Goal: Task Accomplishment & Management: Complete application form

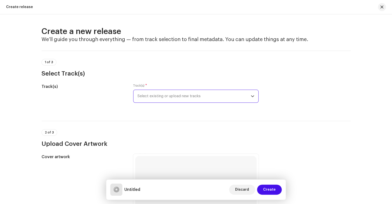
click at [167, 97] on span "Select existing or upload new tracks" at bounding box center [193, 96] width 113 height 13
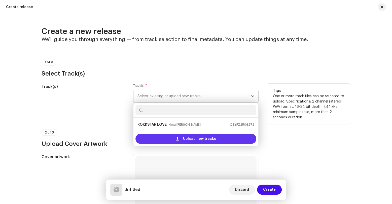
click at [172, 136] on div "Upload new tracks" at bounding box center [195, 139] width 121 height 10
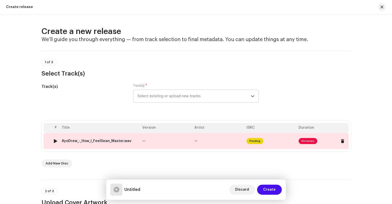
click at [299, 141] on span "Fix Issues" at bounding box center [307, 141] width 19 height 6
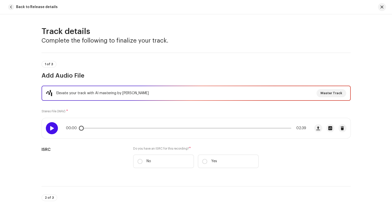
click at [50, 129] on span at bounding box center [52, 128] width 4 height 4
click at [52, 126] on div at bounding box center [52, 128] width 12 height 12
click at [334, 94] on span "Master Track" at bounding box center [331, 93] width 22 height 10
drag, startPoint x: 391, startPoint y: 42, endPoint x: 391, endPoint y: 48, distance: 6.0
click at [337, 95] on span "Master Track" at bounding box center [331, 93] width 22 height 10
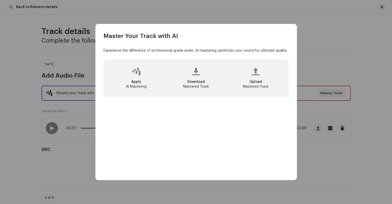
click at [259, 73] on div at bounding box center [256, 71] width 8 height 4
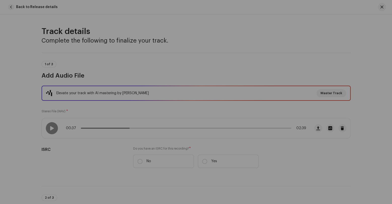
click at [309, 57] on div "Master Your Track with AI Experience the difference of professional-grade audio…" at bounding box center [196, 102] width 392 height 204
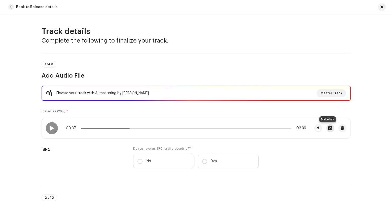
click at [328, 130] on span "button" at bounding box center [330, 128] width 4 height 4
click at [316, 130] on span "button" at bounding box center [318, 128] width 4 height 4
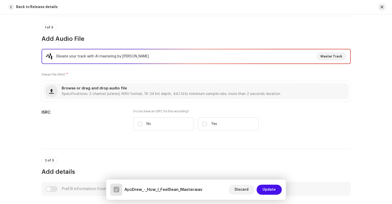
scroll to position [35, 0]
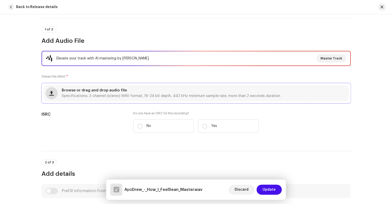
click at [49, 92] on span "button" at bounding box center [51, 93] width 5 height 4
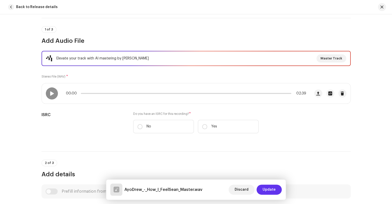
click at [266, 190] on span "Update" at bounding box center [268, 189] width 13 height 10
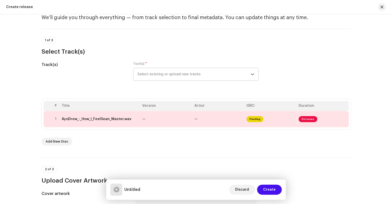
scroll to position [21, 0]
click at [292, 84] on div "Track(s) Track(s) * Select existing or upload new tracks" at bounding box center [196, 74] width 309 height 25
click at [302, 119] on span "Fix Issues" at bounding box center [307, 120] width 19 height 6
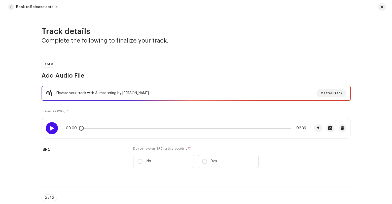
click at [47, 130] on div at bounding box center [52, 128] width 12 height 12
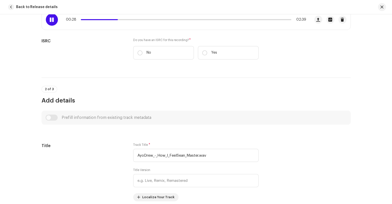
scroll to position [93, 0]
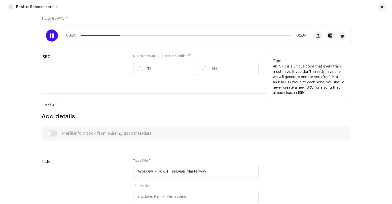
click at [137, 71] on label "No" at bounding box center [163, 68] width 61 height 13
click at [137, 71] on input "No" at bounding box center [139, 68] width 5 height 5
radio input "true"
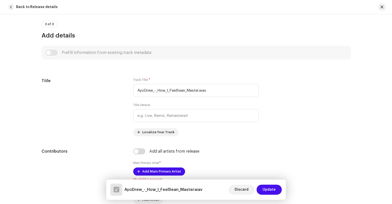
scroll to position [191, 0]
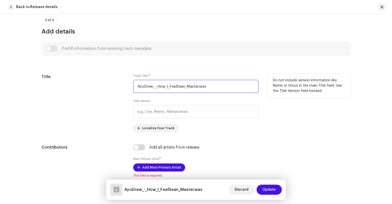
drag, startPoint x: 224, startPoint y: 86, endPoint x: 138, endPoint y: 91, distance: 85.5
click at [138, 91] on input "AyoDrew_-_How_I_FeelSean_Master.wav" at bounding box center [195, 86] width 125 height 13
type input "A"
type input "h"
type input "How I Feel"
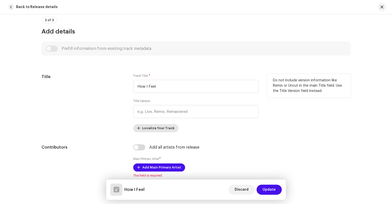
click at [145, 128] on span "Localize Your Track" at bounding box center [158, 128] width 32 height 10
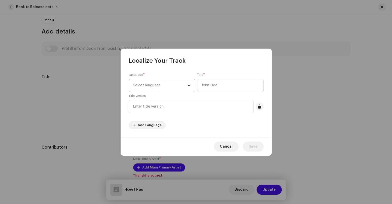
click at [189, 84] on icon "dropdown trigger" at bounding box center [189, 86] width 4 height 4
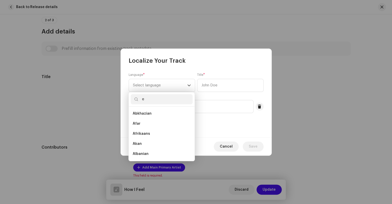
scroll to position [2, 0]
type input "eng"
click at [188, 122] on li "English" at bounding box center [162, 124] width 62 height 10
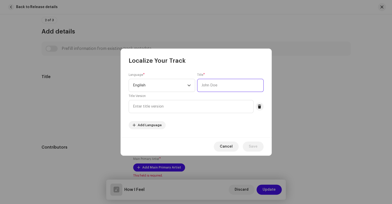
click at [236, 85] on input "text" at bounding box center [230, 85] width 66 height 13
type input "How I Feel"
click at [255, 146] on span "Save" at bounding box center [253, 146] width 9 height 10
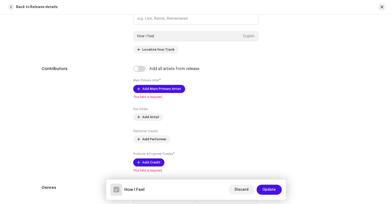
scroll to position [286, 0]
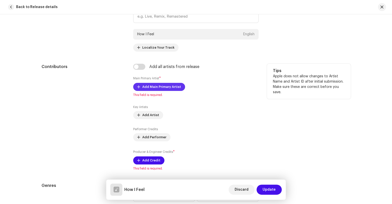
click at [175, 87] on span "Add Main Primary Artist" at bounding box center [161, 87] width 39 height 10
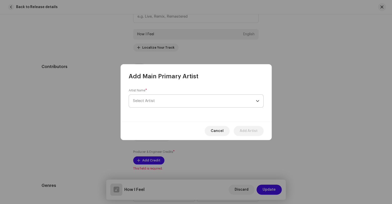
click at [179, 101] on span "Select Artist" at bounding box center [194, 101] width 123 height 13
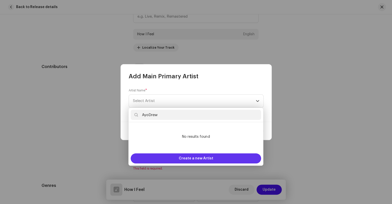
type input "AyoDrew"
click at [203, 159] on span "Create a new Artist" at bounding box center [196, 158] width 34 height 10
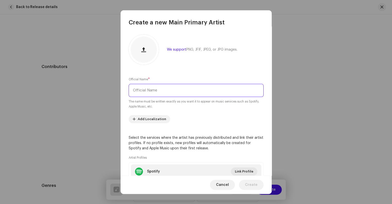
click at [178, 87] on input "text" at bounding box center [196, 90] width 135 height 13
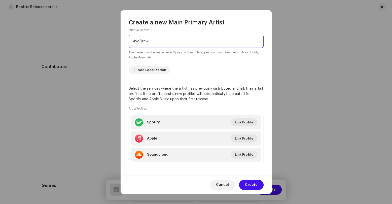
scroll to position [51, 0]
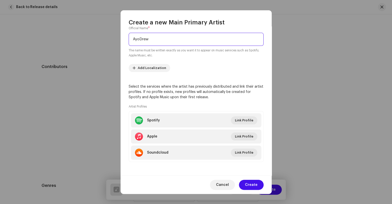
type input "AyoDrew"
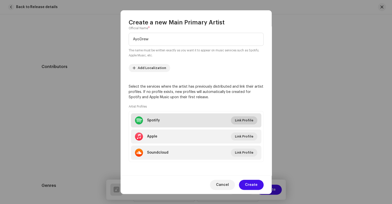
click at [239, 120] on span "Link Profile" at bounding box center [244, 120] width 18 height 10
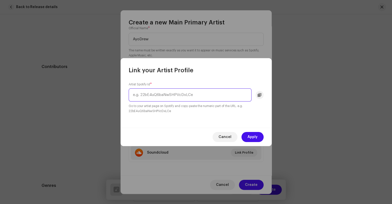
click at [190, 96] on input "text" at bounding box center [190, 94] width 123 height 13
paste input "https://open.spotify.com/artist/21i2yrUIg3eJs64tOgu243?si=ppunyMC7QfK18i-bSlxVcg"
drag, startPoint x: 247, startPoint y: 96, endPoint x: 255, endPoint y: 104, distance: 11.6
click at [251, 101] on input "https://open.spotify.com/artist/21i2yrUIg3eJs64tOgu243?si=ppunyMC7QfK18i-bSlxVcg" at bounding box center [190, 94] width 123 height 13
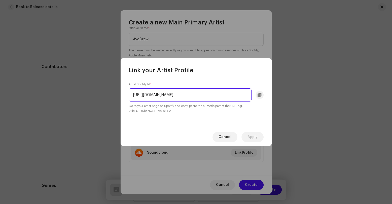
drag, startPoint x: 189, startPoint y: 93, endPoint x: 124, endPoint y: 101, distance: 65.0
click at [129, 101] on input "https://open.spotify.com/artist/21i2yrUIg3eJs64tOgu243?si=ppunyMC7QfK18i-bSlxVcg" at bounding box center [190, 94] width 123 height 13
type input "21i2yrUIg3eJs64tOgu243?si=ppunyMC7QfK18i-bSlxVcg"
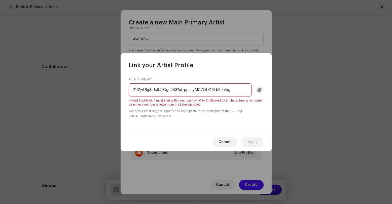
click at [200, 121] on div "Artist Spotify Id * 21i2yrUIg3eJs64tOgu243?si=ppunyMC7QfK18i-bSlxVcg Invalid Sp…" at bounding box center [196, 100] width 151 height 63
drag, startPoint x: 244, startPoint y: 89, endPoint x: 101, endPoint y: 89, distance: 143.5
click at [129, 89] on input "21i2yrUIg3eJs64tOgu243?si=ppunyMC7QfK18i-bSlxVcg" at bounding box center [190, 89] width 123 height 13
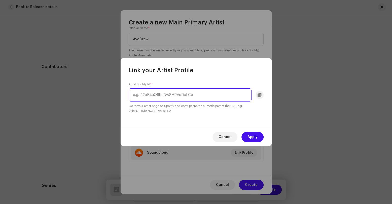
paste input "21i2yrUIg3eJs64tOgu243"
type input "21i2yrUIg3eJs64tOgu243"
click at [258, 135] on button "Apply" at bounding box center [252, 137] width 22 height 10
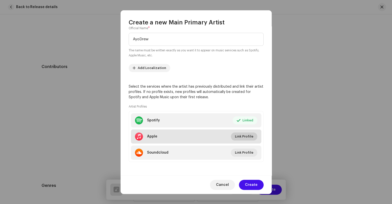
click at [238, 138] on span "Link Profile" at bounding box center [244, 136] width 18 height 10
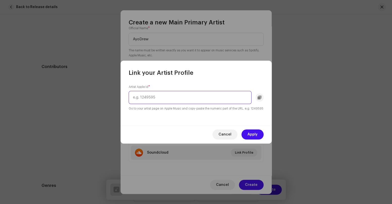
paste input "https://music.apple.com/us/artist/ayodrew/1534052906"
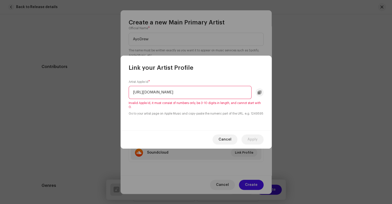
drag, startPoint x: 209, startPoint y: 89, endPoint x: 129, endPoint y: 95, distance: 80.3
click at [129, 95] on input "https://music.apple.com/us/artist/ayodrew/1534052906" at bounding box center [190, 92] width 123 height 13
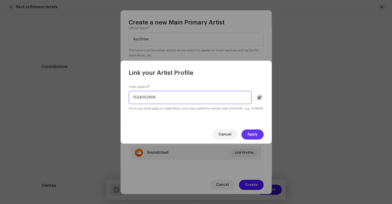
type input "1534052906"
click at [254, 135] on span "Apply" at bounding box center [252, 134] width 10 height 10
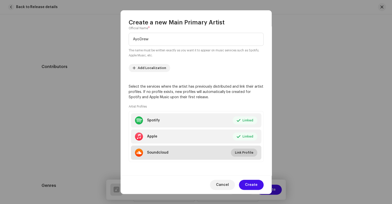
click at [244, 155] on span "Link Profile" at bounding box center [244, 152] width 18 height 10
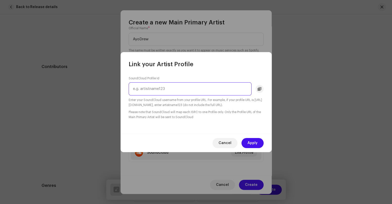
paste input "https://soundcloud.com/search?q=ayodrew"
type input "https://soundcloud.com/search?q=ayodrew"
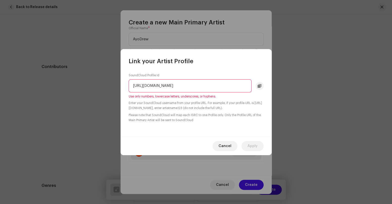
drag, startPoint x: 220, startPoint y: 86, endPoint x: 131, endPoint y: 87, distance: 88.4
click at [131, 87] on input "https://soundcloud.com/search?q=ayodrew" at bounding box center [190, 85] width 123 height 13
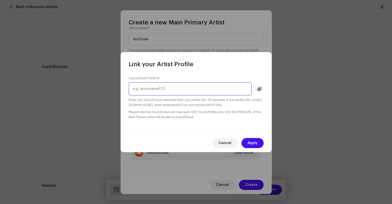
paste input "search?q=ayodrew"
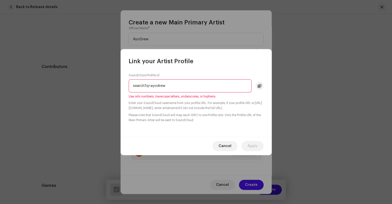
type input "search?q=ayodrew"
drag, startPoint x: 174, startPoint y: 86, endPoint x: 109, endPoint y: 88, distance: 64.9
click at [129, 88] on input "search?q=ayodrew" at bounding box center [190, 85] width 123 height 13
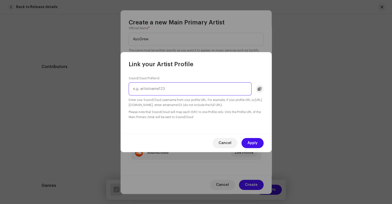
paste input "ayodrew"
type input "ayodrew"
click at [251, 142] on span "Apply" at bounding box center [252, 143] width 10 height 10
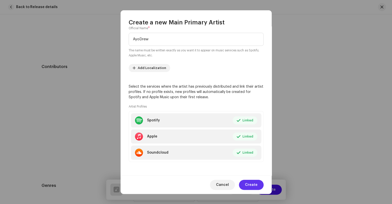
click at [250, 186] on span "Create" at bounding box center [251, 185] width 13 height 10
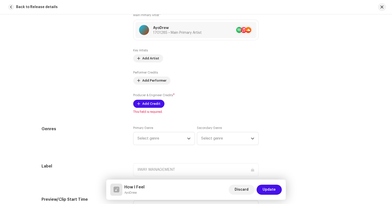
scroll to position [351, 0]
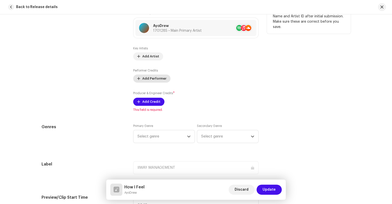
click at [154, 80] on span "Add Performer" at bounding box center [154, 78] width 24 height 10
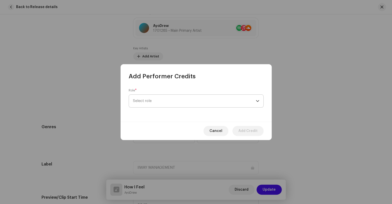
click at [229, 105] on span "Select role" at bounding box center [194, 101] width 123 height 13
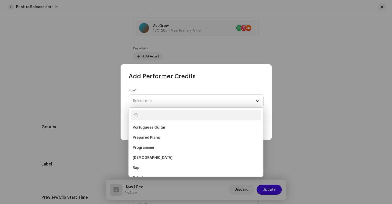
scroll to position [2436, 0]
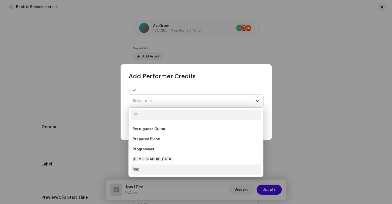
click at [180, 171] on li "Rap" at bounding box center [196, 169] width 130 height 10
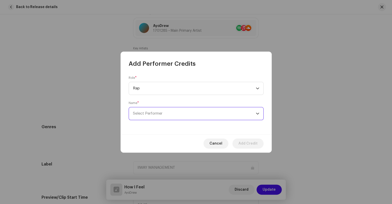
click at [195, 111] on span "Select Performer" at bounding box center [194, 113] width 123 height 13
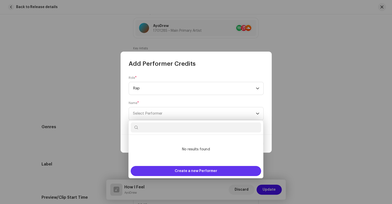
click at [202, 173] on span "Create a new Performer" at bounding box center [196, 171] width 43 height 10
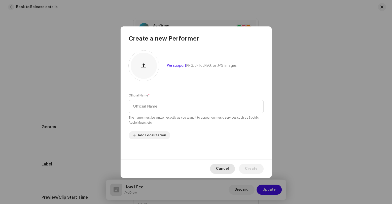
click at [231, 167] on button "Cancel" at bounding box center [222, 169] width 25 height 10
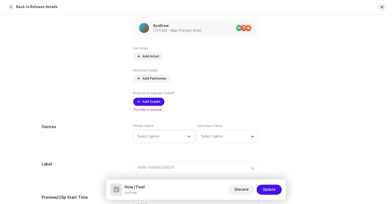
click at [187, 137] on icon "dropdown trigger" at bounding box center [189, 137] width 4 height 4
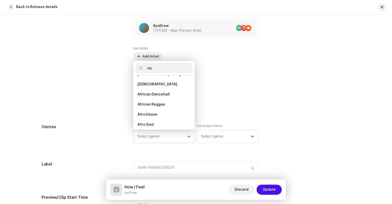
scroll to position [0, 0]
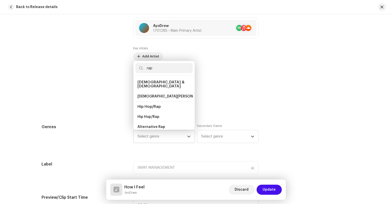
type input "rap"
click at [156, 105] on span "Hip Hop/Rap" at bounding box center [148, 107] width 23 height 4
click at [152, 105] on span "Hip Hop/Rap" at bounding box center [148, 107] width 23 height 4
click at [140, 105] on span "Hip Hop/Rap" at bounding box center [148, 107] width 23 height 4
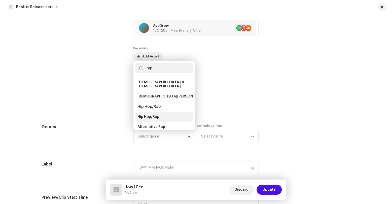
click at [142, 114] on span "Hip Hop/Rap" at bounding box center [148, 116] width 22 height 5
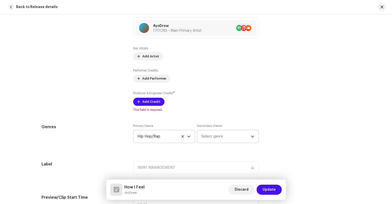
click at [251, 136] on icon "dropdown trigger" at bounding box center [253, 137] width 4 height 4
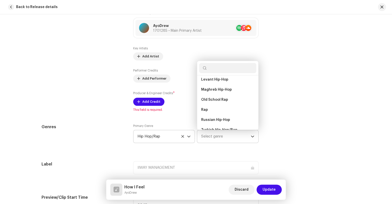
scroll to position [2126, 0]
click at [209, 104] on li "Rap" at bounding box center [227, 109] width 57 height 10
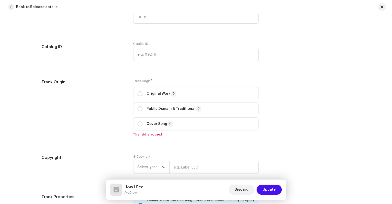
scroll to position [538, 0]
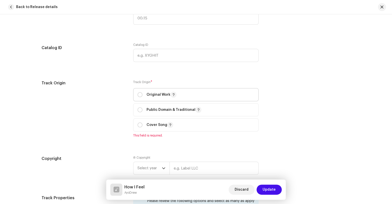
click at [138, 98] on span "Original Work" at bounding box center [195, 94] width 117 height 13
radio input "true"
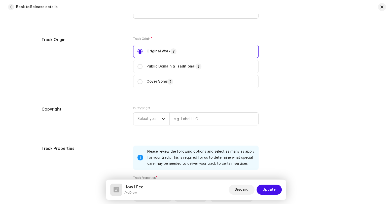
scroll to position [622, 0]
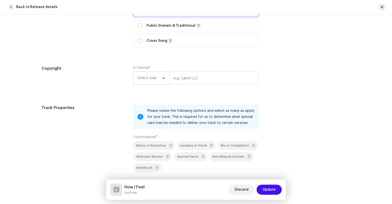
click at [163, 77] on p-select "Select year" at bounding box center [151, 77] width 36 height 13
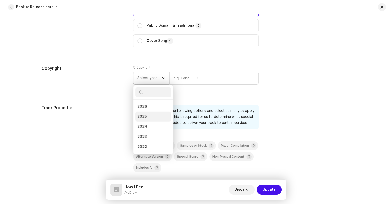
click at [147, 119] on li "2025" at bounding box center [153, 116] width 36 height 10
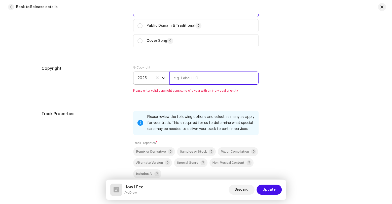
click at [199, 80] on input "text" at bounding box center [213, 77] width 89 height 13
type input "iiwaymanagement@gmail.com"
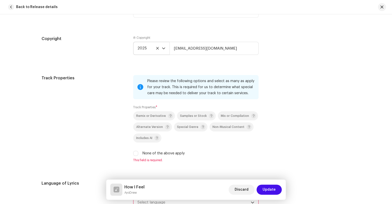
scroll to position [673, 0]
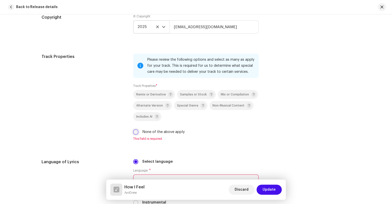
click at [133, 132] on input "None of the above apply" at bounding box center [135, 131] width 5 height 5
checkbox input "true"
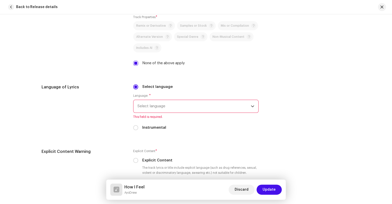
scroll to position [742, 0]
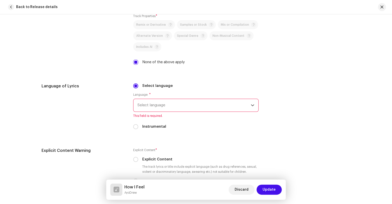
click at [252, 108] on p-select "Select language" at bounding box center [195, 105] width 125 height 13
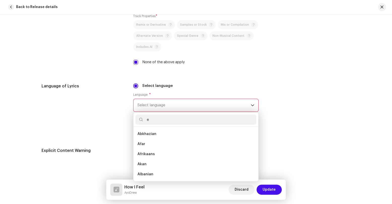
scroll to position [2, 0]
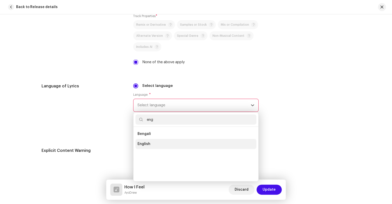
type input "eng"
click at [193, 146] on li "English" at bounding box center [195, 144] width 121 height 10
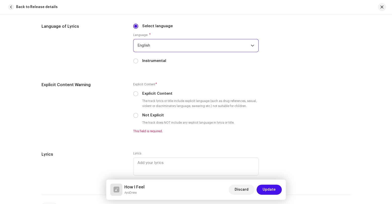
scroll to position [810, 0]
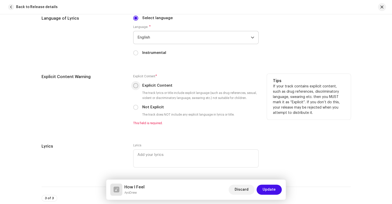
click at [133, 86] on input "Explicit Content" at bounding box center [135, 85] width 5 height 5
radio input "true"
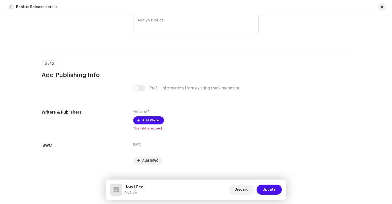
scroll to position [948, 0]
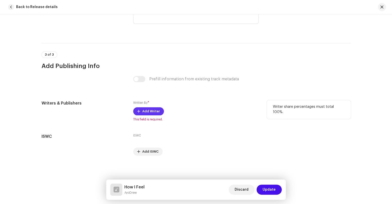
click at [152, 114] on span "Add Writer" at bounding box center [151, 111] width 18 height 10
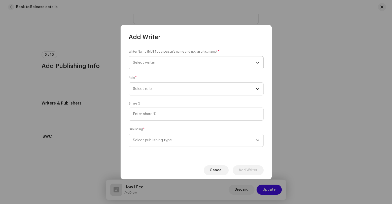
click at [181, 64] on span "Select writer" at bounding box center [194, 62] width 123 height 13
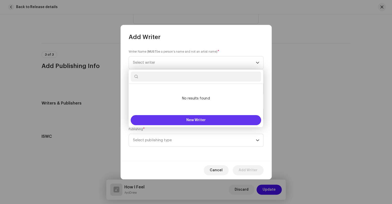
click at [193, 118] on span "New Writer" at bounding box center [195, 120] width 19 height 4
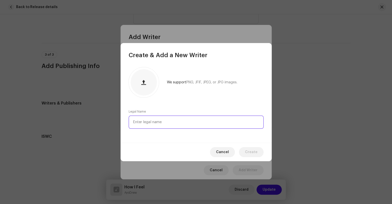
click at [169, 121] on input "text" at bounding box center [196, 122] width 135 height 13
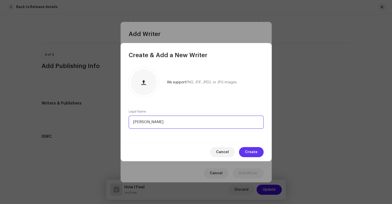
type input "[PERSON_NAME]"
click at [251, 151] on span "Create" at bounding box center [251, 152] width 13 height 10
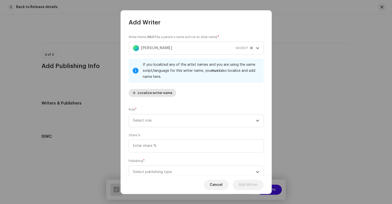
click at [164, 92] on span "Localize writer name" at bounding box center [155, 93] width 34 height 10
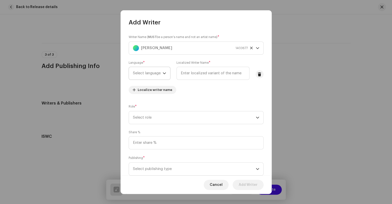
click at [166, 71] on div "dropdown trigger" at bounding box center [165, 73] width 4 height 13
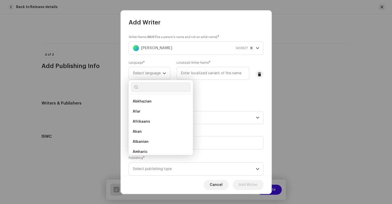
click at [167, 88] on input "text" at bounding box center [161, 87] width 60 height 10
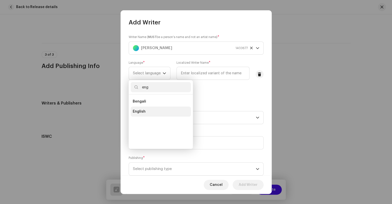
type input "eng"
click at [160, 111] on li "English" at bounding box center [161, 111] width 60 height 10
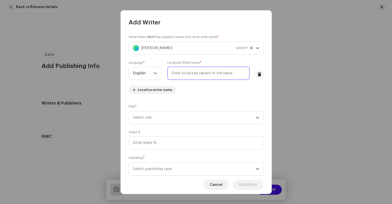
click at [209, 73] on input "text" at bounding box center [208, 73] width 82 height 13
type input "AyoDrew"
click at [197, 118] on span "Select role" at bounding box center [194, 117] width 123 height 13
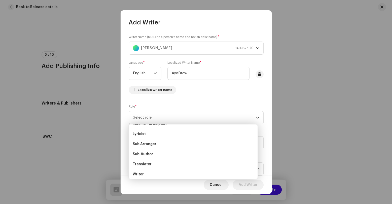
scroll to position [50, 0]
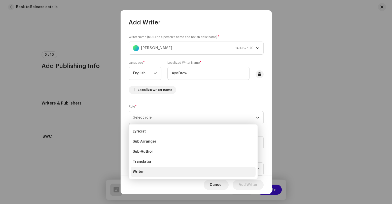
click at [152, 171] on li "Writer" at bounding box center [193, 172] width 125 height 10
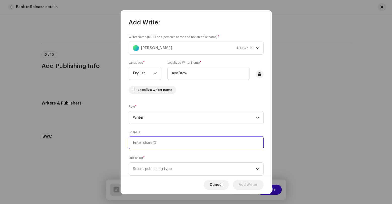
click at [192, 148] on input at bounding box center [196, 142] width 135 height 13
type input "100.00"
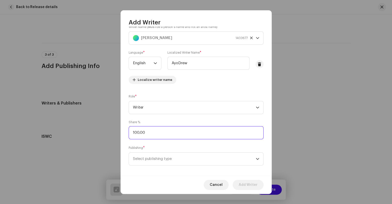
scroll to position [14, 0]
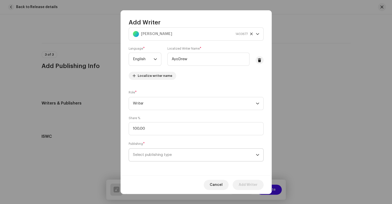
click at [256, 157] on div "dropdown trigger" at bounding box center [258, 154] width 4 height 13
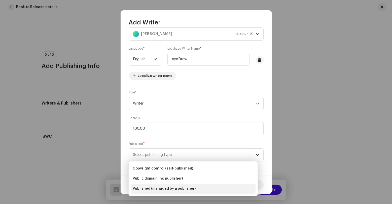
click at [208, 186] on li "Published (managed by a publisher)" at bounding box center [193, 188] width 125 height 10
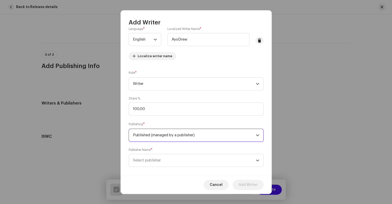
scroll to position [40, 0]
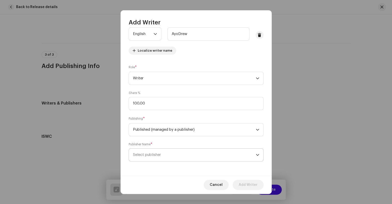
click at [214, 152] on span "Select publisher" at bounding box center [194, 154] width 123 height 13
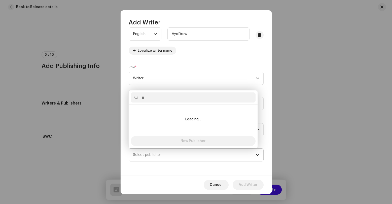
type input "i"
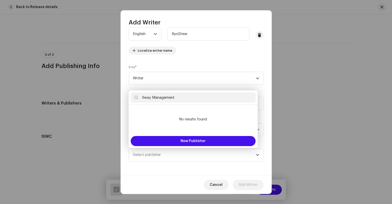
click at [219, 102] on input "IIway Management" at bounding box center [193, 97] width 125 height 10
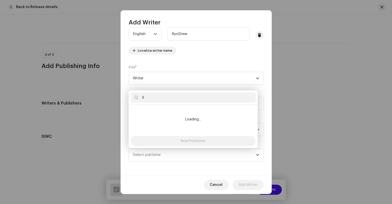
type input "I"
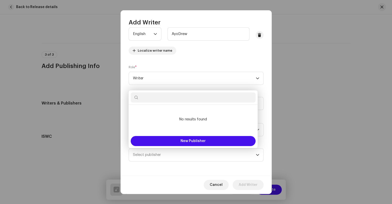
click at [217, 58] on div "Writer Name ( MUST be a person's name and not an artist name) * John Waller 140…" at bounding box center [196, 26] width 135 height 63
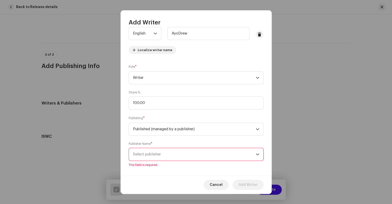
scroll to position [46, 0]
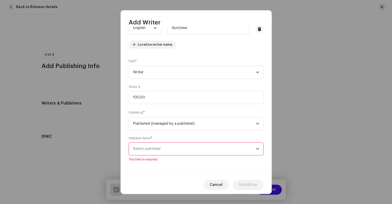
click at [233, 154] on span "Select publisher" at bounding box center [194, 148] width 123 height 13
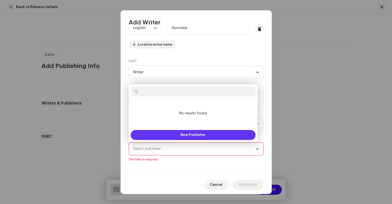
click at [188, 135] on span "New Publisher" at bounding box center [192, 135] width 25 height 4
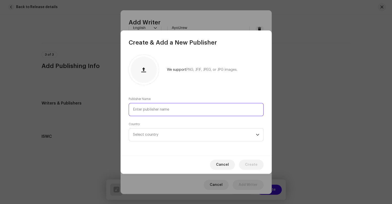
click at [172, 110] on input "text" at bounding box center [196, 109] width 135 height 13
click at [134, 111] on input "iiway Management Publisher" at bounding box center [196, 109] width 135 height 13
type input "IIway Management Publisher"
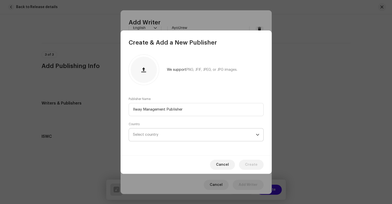
click at [182, 137] on span "Select country" at bounding box center [194, 134] width 123 height 13
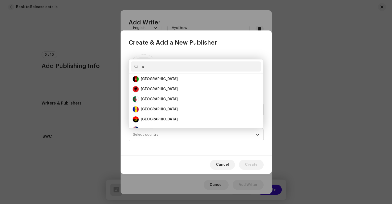
scroll to position [2, 0]
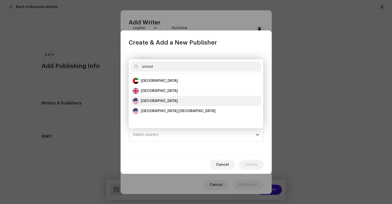
type input "united"
click at [151, 99] on div "United States" at bounding box center [159, 100] width 37 height 5
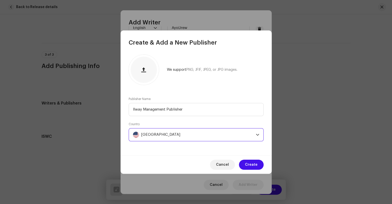
click at [186, 156] on div "Cancel Create" at bounding box center [196, 164] width 151 height 18
click at [246, 166] on button "Create" at bounding box center [251, 165] width 25 height 10
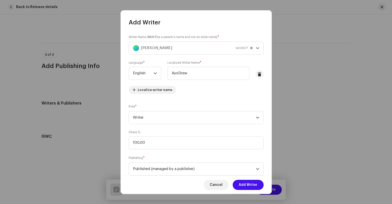
scroll to position [40, 0]
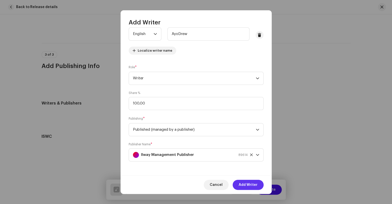
click at [247, 182] on span "Add Writer" at bounding box center [248, 185] width 19 height 10
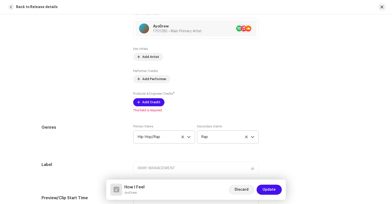
scroll to position [355, 0]
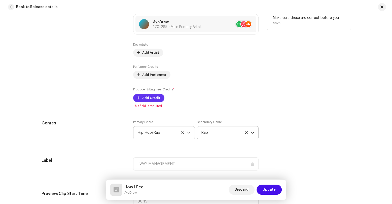
click at [152, 97] on span "Add Credit" at bounding box center [151, 98] width 18 height 10
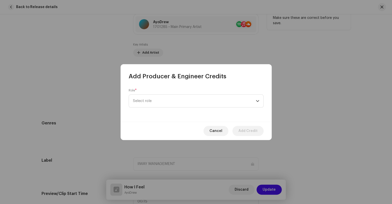
click at [152, 97] on span "Select role" at bounding box center [194, 101] width 123 height 13
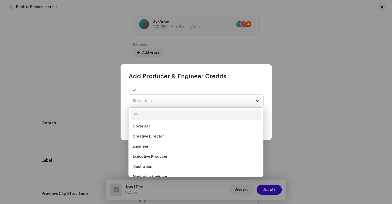
scroll to position [0, 0]
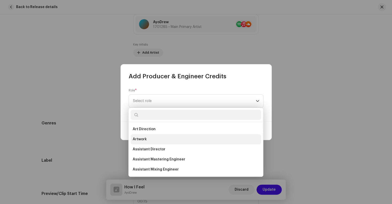
click at [199, 139] on li "Artwork" at bounding box center [196, 139] width 130 height 10
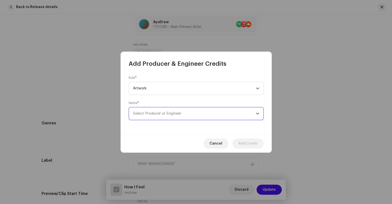
click at [165, 115] on span "Select Producer or Engineer" at bounding box center [157, 113] width 48 height 4
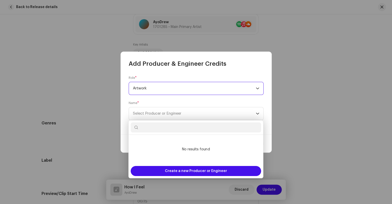
click at [206, 86] on span "Artwork" at bounding box center [194, 88] width 123 height 13
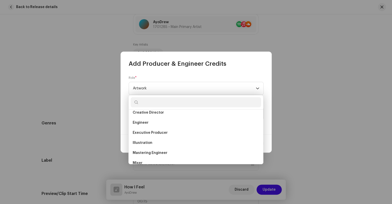
scroll to position [104, 0]
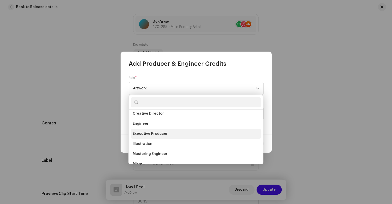
click at [222, 131] on li "Executive Producer" at bounding box center [196, 134] width 130 height 10
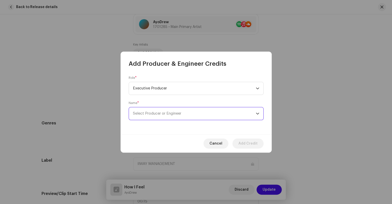
click at [188, 114] on span "Select Producer or Engineer" at bounding box center [194, 113] width 123 height 13
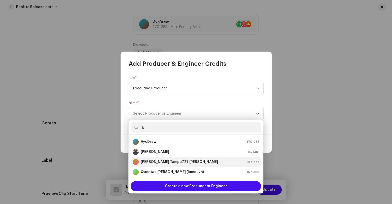
type input "E"
click at [178, 161] on strong "[PERSON_NAME] Tampa727 [PERSON_NAME]" at bounding box center [179, 161] width 77 height 5
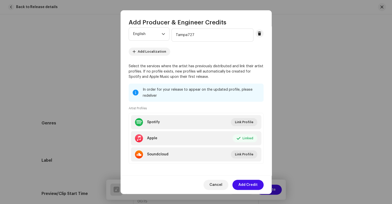
scroll to position [66, 0]
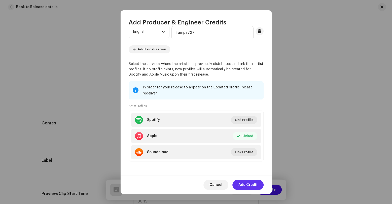
click at [245, 187] on span "Add Credit" at bounding box center [247, 185] width 19 height 10
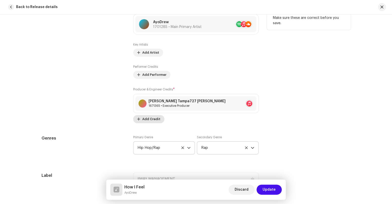
click at [153, 119] on span "Add Credit" at bounding box center [151, 119] width 18 height 10
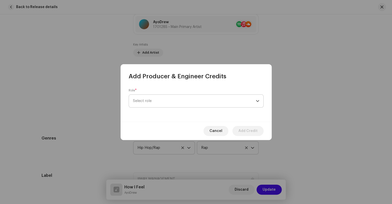
click at [190, 103] on span "Select role" at bounding box center [194, 101] width 123 height 13
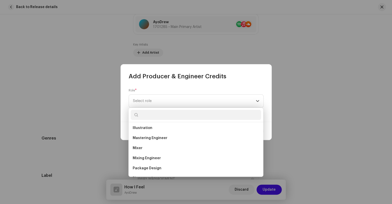
scroll to position [131, 0]
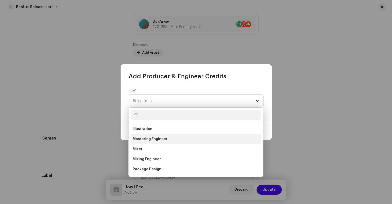
click at [196, 139] on li "Mastering Engineer" at bounding box center [196, 139] width 130 height 10
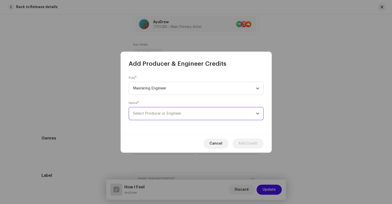
click at [166, 111] on span "Select Producer or Engineer" at bounding box center [194, 113] width 123 height 13
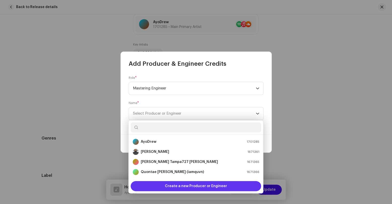
click at [163, 190] on div "Create a new Producer or Engineer" at bounding box center [196, 186] width 130 height 10
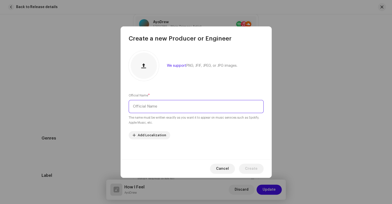
click at [147, 108] on input "text" at bounding box center [196, 106] width 135 height 13
type input "[PERSON_NAME]"
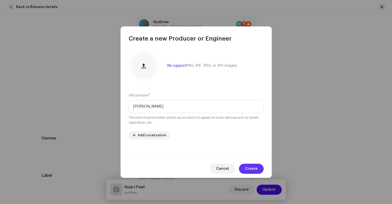
click at [247, 165] on span "Create" at bounding box center [251, 169] width 13 height 10
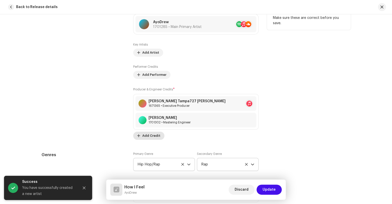
click at [146, 132] on span "Add Credit" at bounding box center [151, 136] width 18 height 10
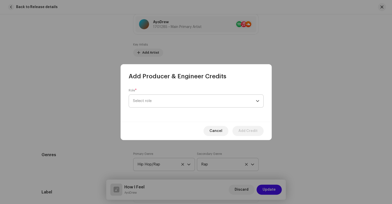
click at [168, 103] on span "Select role" at bounding box center [194, 101] width 123 height 13
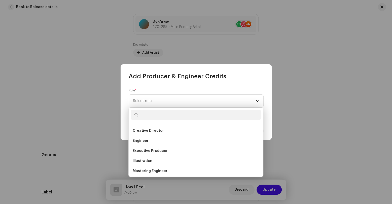
scroll to position [98, 0]
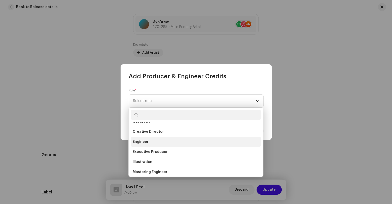
click at [210, 141] on li "Engineer" at bounding box center [196, 142] width 130 height 10
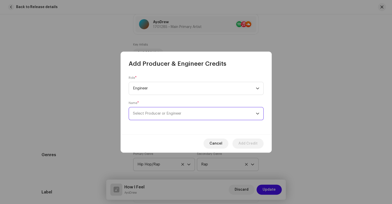
click at [158, 115] on span "Select Producer or Engineer" at bounding box center [157, 113] width 48 height 4
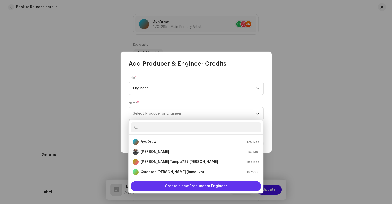
click at [159, 185] on div "Create a new Producer or Engineer" at bounding box center [196, 186] width 130 height 10
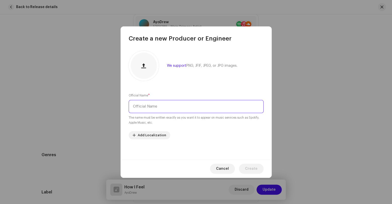
click at [158, 104] on input "text" at bounding box center [196, 106] width 135 height 13
type input "[PERSON_NAME] "ImSean" Queen"
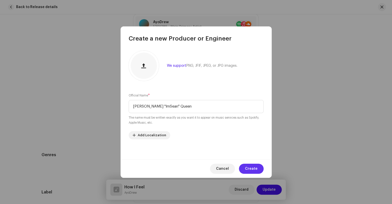
click at [246, 170] on button "Create" at bounding box center [251, 169] width 25 height 10
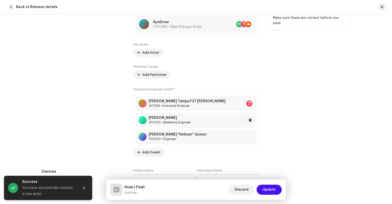
click at [210, 118] on div "Sean Queen 1701302 • Mastering Engineer" at bounding box center [195, 120] width 121 height 15
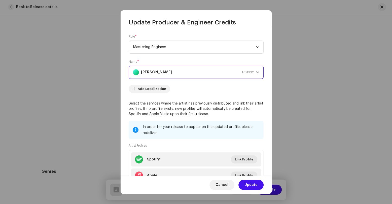
click at [151, 72] on strong "[PERSON_NAME]" at bounding box center [156, 72] width 31 height 13
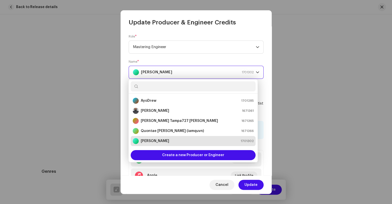
click at [151, 72] on strong "[PERSON_NAME]" at bounding box center [156, 72] width 31 height 13
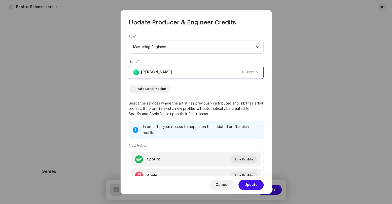
click at [254, 73] on p-select "Sean Queen 1701302" at bounding box center [196, 72] width 135 height 13
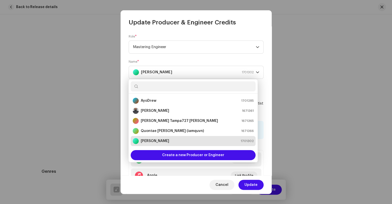
click at [199, 145] on li "Sean Queen 1701302" at bounding box center [193, 141] width 125 height 10
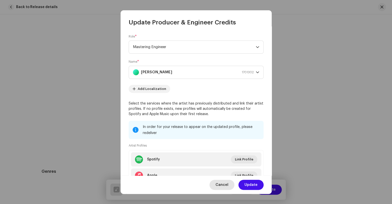
click at [224, 186] on span "Cancel" at bounding box center [221, 185] width 13 height 10
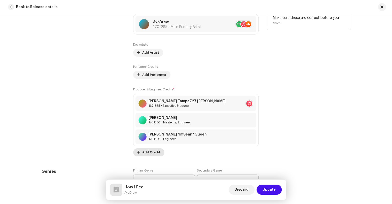
click at [151, 155] on span "Add Credit" at bounding box center [151, 152] width 18 height 10
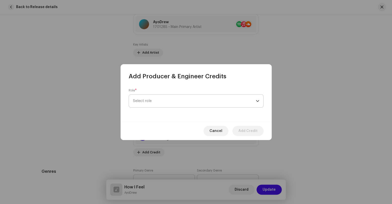
click at [201, 101] on span "Select role" at bounding box center [194, 101] width 123 height 13
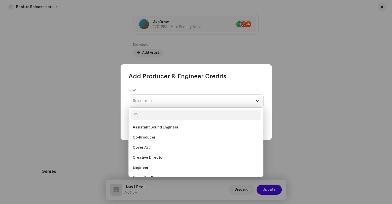
scroll to position [62, 0]
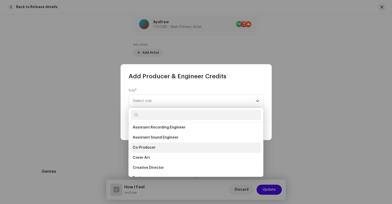
click at [170, 146] on li "Co-Producer" at bounding box center [196, 147] width 130 height 10
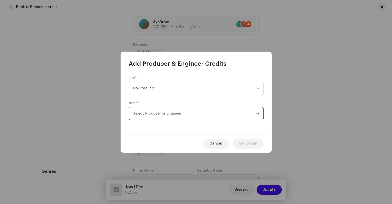
click at [160, 116] on span "Select Producer or Engineer" at bounding box center [194, 113] width 123 height 13
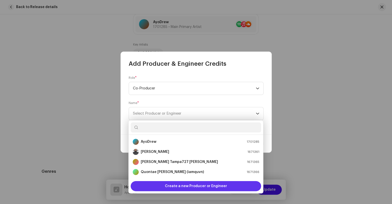
click at [179, 185] on span "Create a new Producer or Engineer" at bounding box center [196, 186] width 62 height 10
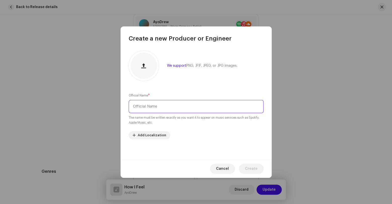
click at [172, 109] on input "text" at bounding box center [196, 106] width 135 height 13
type input "@Prod.Rahkim"
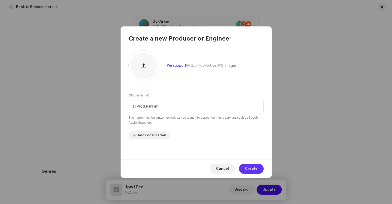
click at [246, 167] on span "Create" at bounding box center [251, 169] width 13 height 10
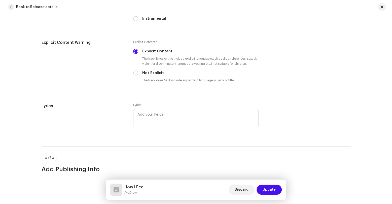
scroll to position [919, 0]
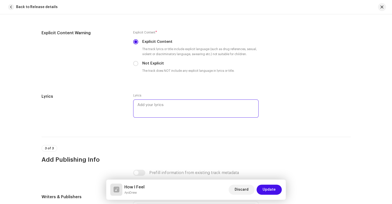
paste textarea "How I Feel LYRICS See RIP to my big sis and thats fasho And I just wanna let yo…"
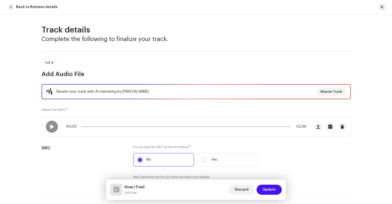
scroll to position [0, 0]
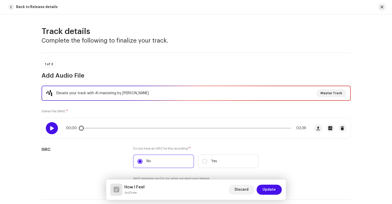
type textarea "How I Feel LYRICS See RIP to my big sis and thats fasho And I just wanna let yo…"
click at [50, 127] on span at bounding box center [52, 128] width 4 height 4
click at [51, 130] on div at bounding box center [52, 128] width 12 height 12
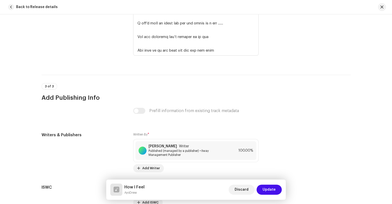
scroll to position [1776, 0]
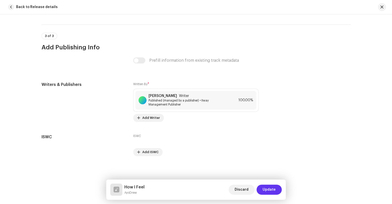
click at [275, 194] on span "Update" at bounding box center [268, 189] width 13 height 10
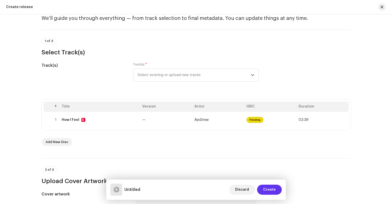
click at [278, 188] on button "Create" at bounding box center [269, 189] width 25 height 10
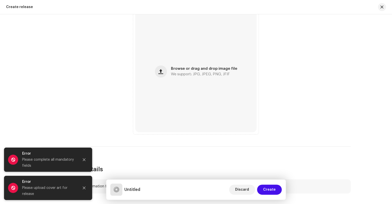
drag, startPoint x: 391, startPoint y: 39, endPoint x: 382, endPoint y: 72, distance: 34.3
click at [382, 72] on div "Create a new release We’ll guide you through everything — from track selection …" at bounding box center [196, 109] width 392 height 190
click at [87, 159] on button "Close" at bounding box center [84, 160] width 10 height 10
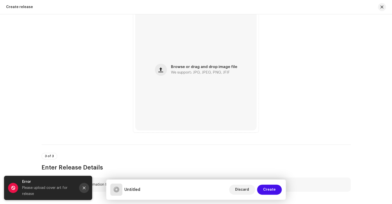
click at [83, 184] on button "Close" at bounding box center [84, 188] width 10 height 10
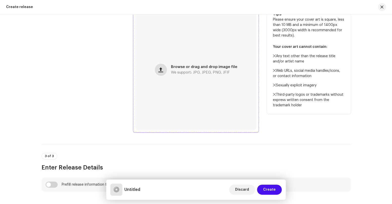
click at [159, 69] on span "button" at bounding box center [160, 70] width 5 height 4
click at [157, 67] on button "button" at bounding box center [161, 70] width 12 height 12
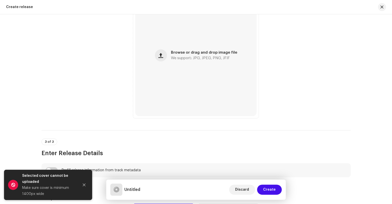
scroll to position [281, 0]
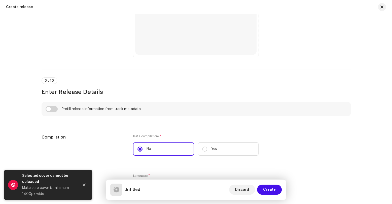
click at [23, 51] on div "Create a new release We’ll guide you through everything — from track selection …" at bounding box center [196, 109] width 392 height 190
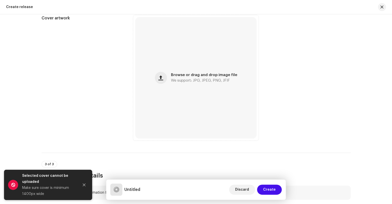
scroll to position [192, 0]
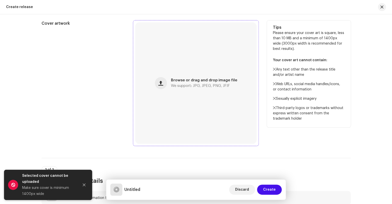
click at [193, 85] on span "We support: JPG, JPEG, PNG, JFIF" at bounding box center [200, 86] width 59 height 4
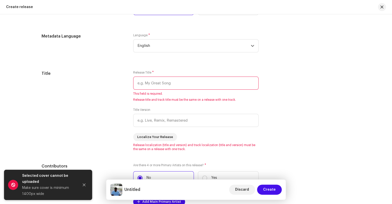
scroll to position [422, 0]
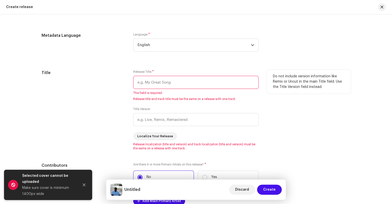
click at [220, 84] on input "text" at bounding box center [195, 82] width 125 height 13
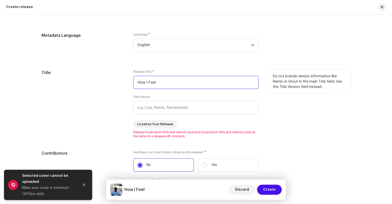
type input "How I Feel"
click at [111, 102] on div "Title" at bounding box center [84, 104] width 84 height 68
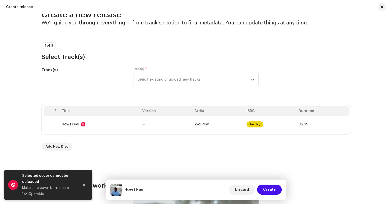
scroll to position [19, 0]
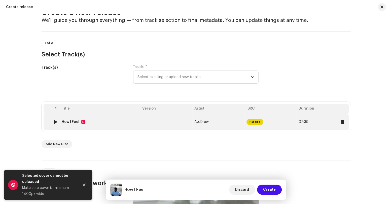
click at [52, 122] on img at bounding box center [55, 122] width 7 height 7
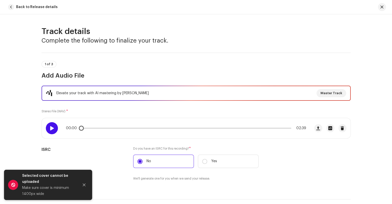
click at [49, 125] on div at bounding box center [52, 128] width 12 height 12
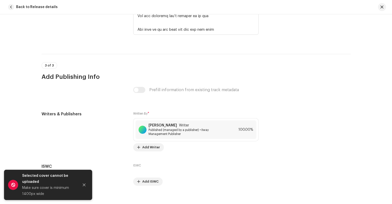
scroll to position [1776, 0]
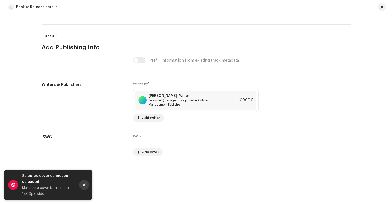
click at [85, 185] on icon "Close" at bounding box center [84, 185] width 4 height 4
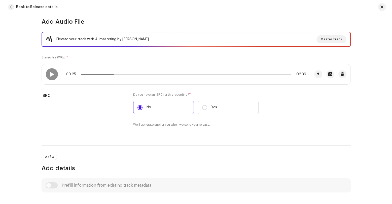
scroll to position [0, 0]
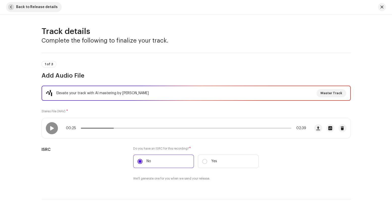
click at [14, 8] on button "Back to Release details" at bounding box center [34, 7] width 56 height 10
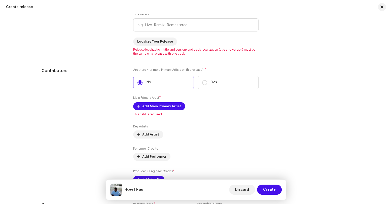
scroll to position [513, 0]
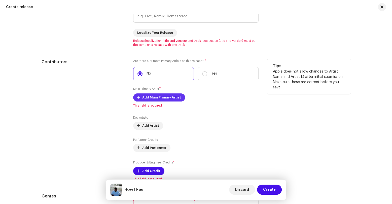
click at [172, 99] on span "Add Main Primary Artist" at bounding box center [161, 97] width 39 height 10
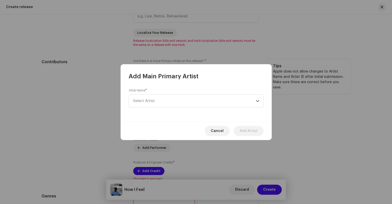
click at [172, 99] on span "Select Artist" at bounding box center [194, 101] width 123 height 13
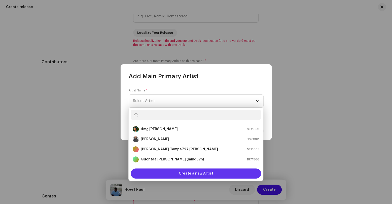
click at [171, 171] on div "Create a new Artist" at bounding box center [196, 173] width 130 height 10
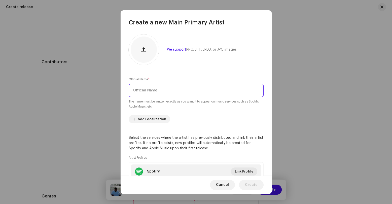
click at [153, 93] on input "text" at bounding box center [196, 90] width 135 height 13
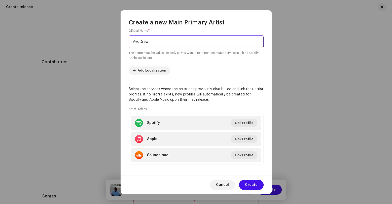
scroll to position [51, 0]
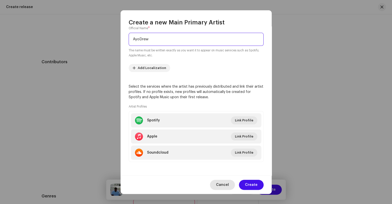
type input "AyoDrew"
click at [225, 182] on span "Cancel" at bounding box center [222, 185] width 13 height 10
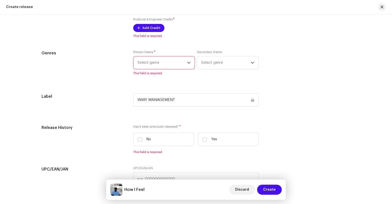
scroll to position [804, 0]
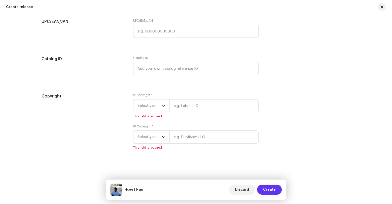
click at [271, 187] on span "Create" at bounding box center [269, 189] width 13 height 10
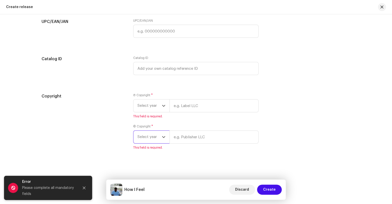
click at [158, 135] on span "Select year" at bounding box center [149, 137] width 24 height 13
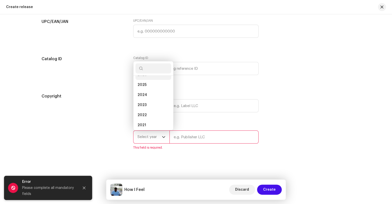
scroll to position [2, 0]
click at [141, 91] on span "2025" at bounding box center [141, 91] width 9 height 5
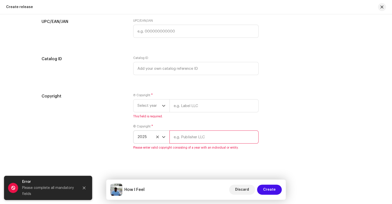
click at [197, 140] on input "text" at bounding box center [213, 136] width 89 height 13
type input "IIway Management"
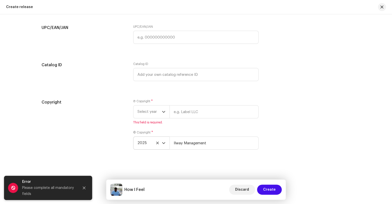
click at [198, 129] on div "Ⓟ Copyright * Select year This field is required. © Copyright * 2025 IIway Mana…" at bounding box center [195, 127] width 125 height 56
click at [162, 111] on icon "dropdown trigger" at bounding box center [164, 112] width 4 height 4
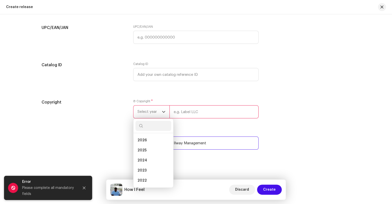
drag, startPoint x: 207, startPoint y: 143, endPoint x: 140, endPoint y: 144, distance: 67.5
click at [169, 144] on input "IIway Management" at bounding box center [213, 142] width 89 height 13
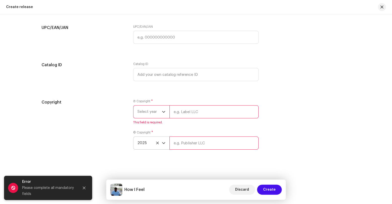
click at [178, 142] on input "text" at bounding box center [213, 142] width 89 height 13
type input "IIway Management Publishing"
click at [162, 110] on icon "dropdown trigger" at bounding box center [164, 112] width 4 height 4
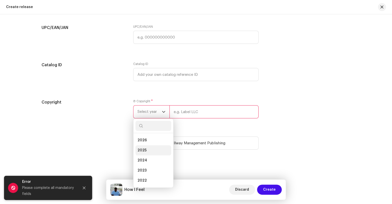
click at [147, 151] on li "2025" at bounding box center [153, 150] width 36 height 10
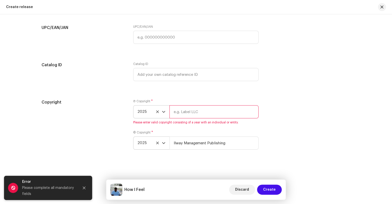
click at [198, 115] on input "text" at bounding box center [213, 111] width 89 height 13
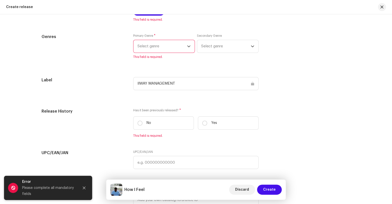
scroll to position [672, 0]
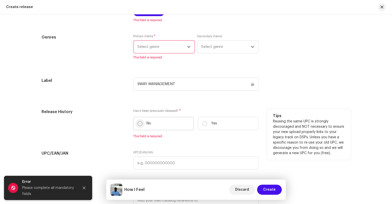
type input "IIway Management"
click at [138, 124] on input "No" at bounding box center [139, 123] width 5 height 5
radio input "true"
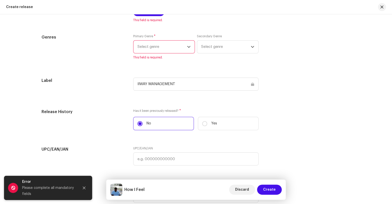
click at [190, 44] on p-select "Select genre" at bounding box center [164, 46] width 62 height 13
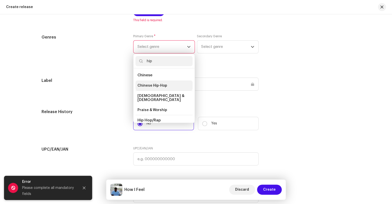
type input "hip"
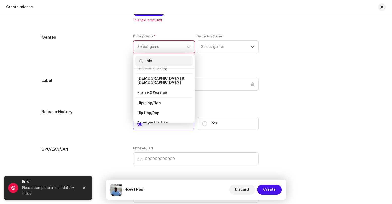
scroll to position [19, 0]
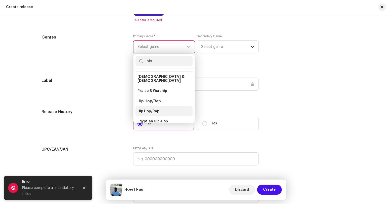
click at [159, 106] on li "Hip Hop/Rap" at bounding box center [163, 111] width 57 height 10
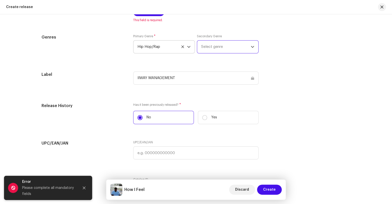
click at [214, 51] on span "Select genre" at bounding box center [226, 47] width 50 height 13
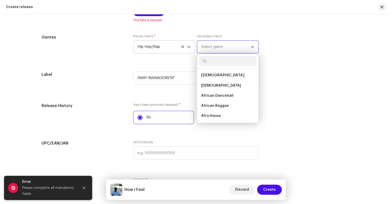
click at [214, 51] on span "Select genre" at bounding box center [226, 47] width 50 height 13
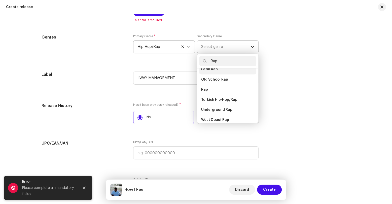
scroll to position [83, 0]
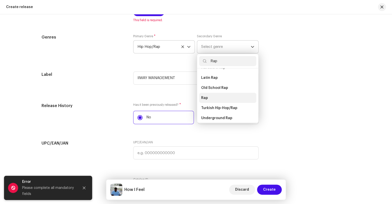
type input "Rap"
click at [215, 93] on li "Rap" at bounding box center [227, 98] width 57 height 10
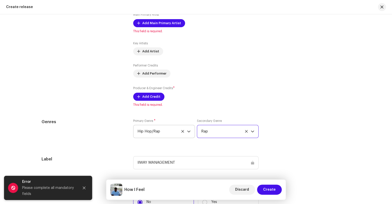
scroll to position [588, 0]
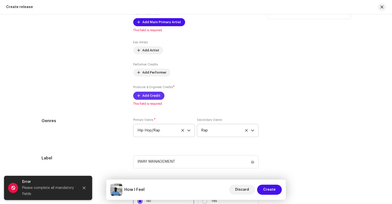
click at [154, 97] on span "Add Credit" at bounding box center [151, 96] width 18 height 10
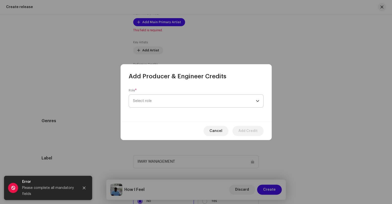
click at [156, 101] on span "Select role" at bounding box center [194, 101] width 123 height 13
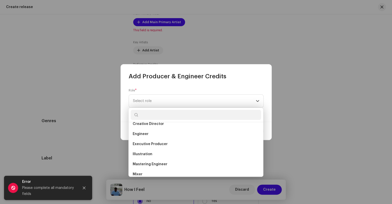
scroll to position [108, 0]
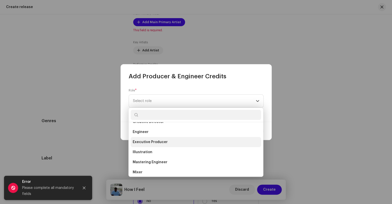
click at [221, 141] on li "Executive Producer" at bounding box center [196, 142] width 130 height 10
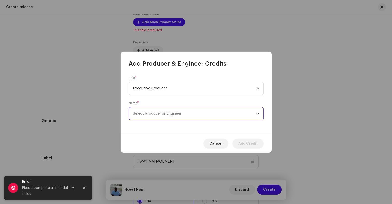
click at [190, 116] on span "Select Producer or Engineer" at bounding box center [194, 113] width 123 height 13
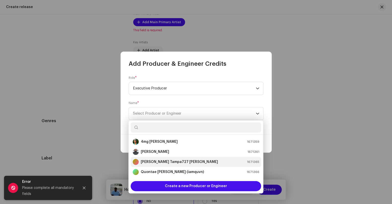
click at [192, 162] on div "Edward Tampa727 Pratt 1671365" at bounding box center [196, 162] width 126 height 6
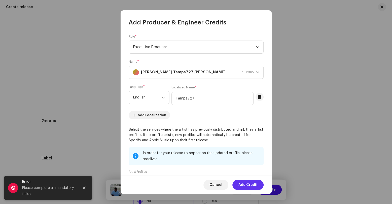
click at [252, 189] on span "Add Credit" at bounding box center [247, 185] width 19 height 10
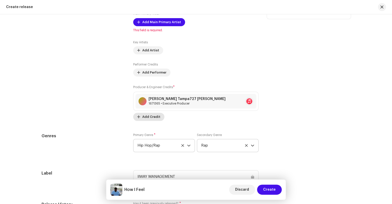
click at [156, 118] on span "Add Credit" at bounding box center [151, 117] width 18 height 10
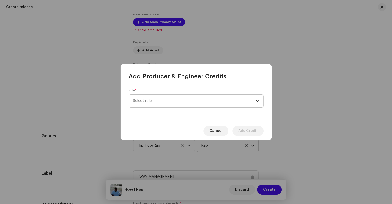
click at [172, 101] on span "Select role" at bounding box center [194, 101] width 123 height 13
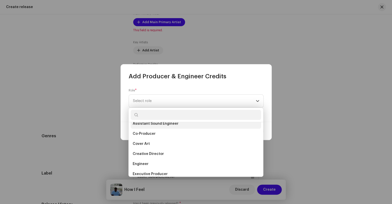
scroll to position [72, 0]
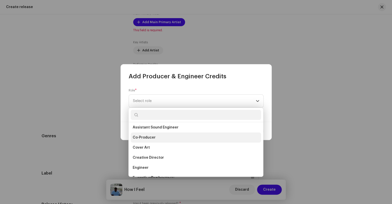
click at [190, 136] on li "Co-Producer" at bounding box center [196, 137] width 130 height 10
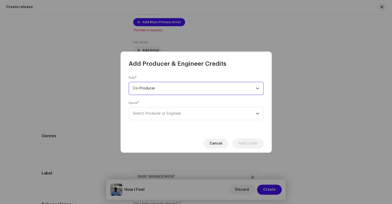
click at [229, 93] on span "Co-Producer" at bounding box center [194, 88] width 123 height 13
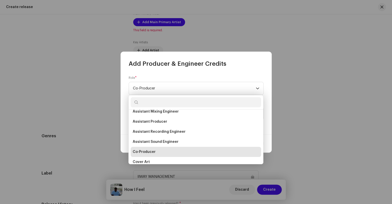
scroll to position [54, 0]
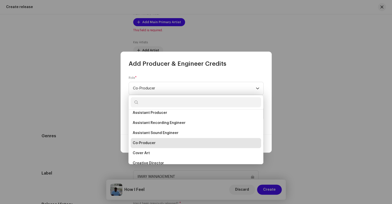
click at [234, 143] on li "Co-Producer" at bounding box center [196, 143] width 130 height 10
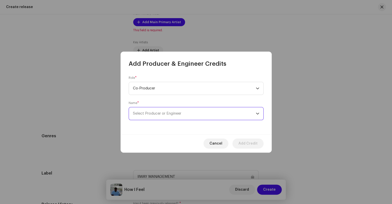
click at [213, 115] on span "Select Producer or Engineer" at bounding box center [194, 113] width 123 height 13
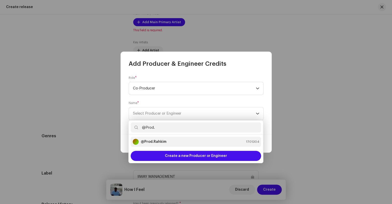
type input "@Prod."
click at [187, 140] on div "@Prod.Rahkim 1701304" at bounding box center [196, 142] width 126 height 6
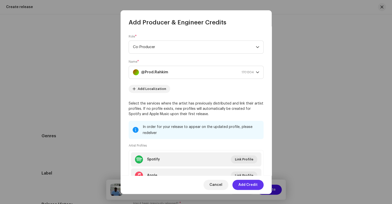
click at [248, 187] on span "Add Credit" at bounding box center [247, 185] width 19 height 10
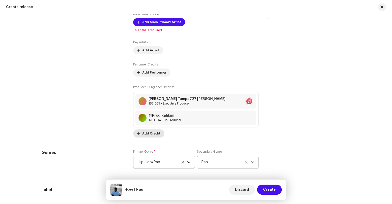
click at [147, 134] on span "Add Credit" at bounding box center [151, 133] width 18 height 10
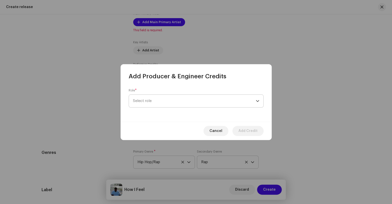
click at [189, 101] on span "Select role" at bounding box center [194, 101] width 123 height 13
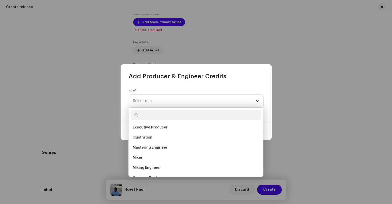
scroll to position [121, 0]
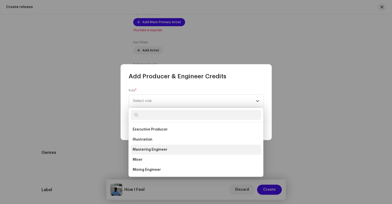
click at [209, 150] on li "Mastering Engineer" at bounding box center [196, 149] width 130 height 10
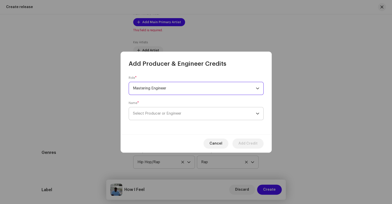
click at [165, 117] on span "Select Producer or Engineer" at bounding box center [194, 113] width 123 height 13
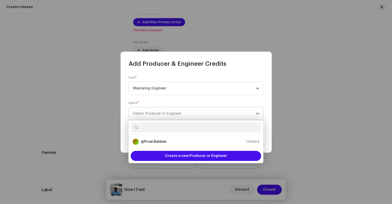
click at [165, 117] on span "Select Producer or Engineer" at bounding box center [194, 113] width 123 height 13
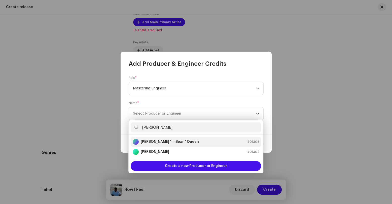
type input "Sean"
click at [157, 143] on strong "[PERSON_NAME] "ImSean" Queen" at bounding box center [170, 141] width 58 height 5
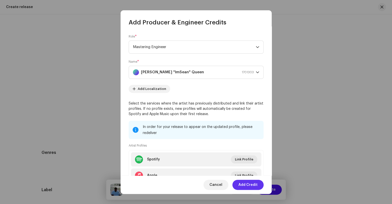
click at [251, 186] on span "Add Credit" at bounding box center [247, 185] width 19 height 10
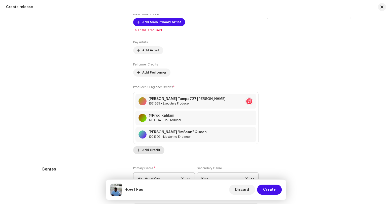
click at [148, 152] on span "Add Credit" at bounding box center [151, 150] width 18 height 10
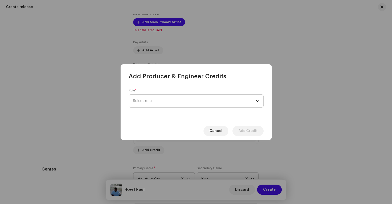
click at [181, 104] on span "Select role" at bounding box center [194, 101] width 123 height 13
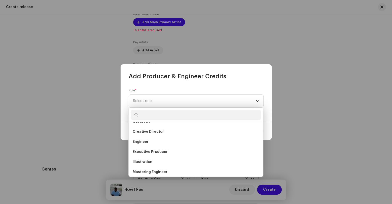
scroll to position [99, 0]
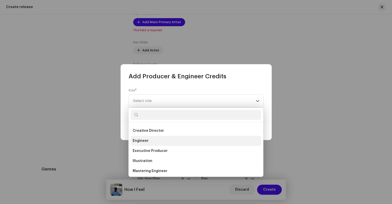
click at [206, 140] on li "Engineer" at bounding box center [196, 141] width 130 height 10
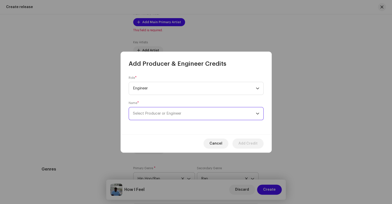
click at [176, 110] on span "Select Producer or Engineer" at bounding box center [194, 113] width 123 height 13
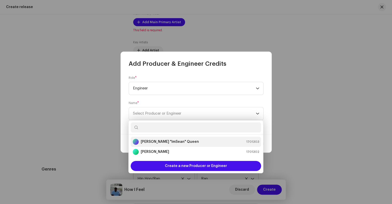
click at [171, 144] on strong "[PERSON_NAME] "ImSean" Queen" at bounding box center [170, 141] width 58 height 5
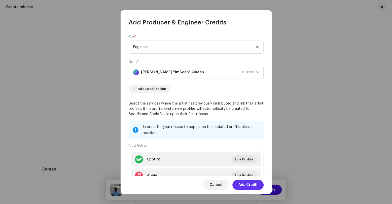
click at [243, 184] on span "Add Credit" at bounding box center [247, 185] width 19 height 10
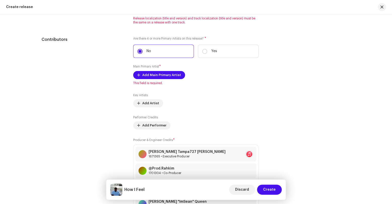
scroll to position [538, 0]
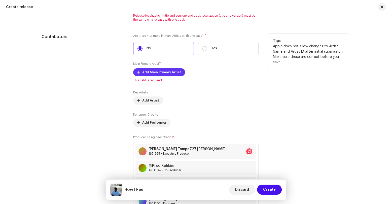
click at [171, 70] on span "Add Main Primary Artist" at bounding box center [161, 72] width 39 height 10
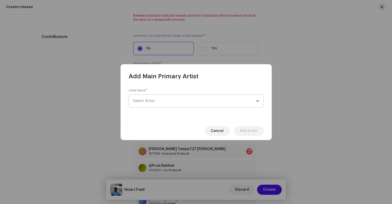
click at [166, 98] on span "Select Artist" at bounding box center [194, 101] width 123 height 13
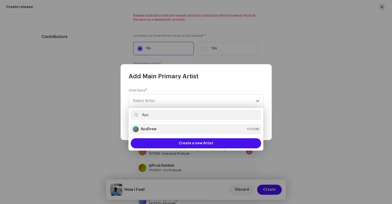
type input "Ayo"
click at [165, 127] on div "AyoDrew 1701285" at bounding box center [196, 129] width 126 height 6
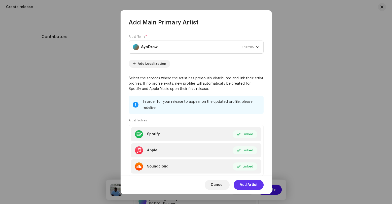
click at [256, 186] on span "Add Artist" at bounding box center [249, 185] width 18 height 10
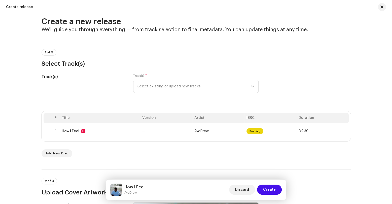
scroll to position [0, 0]
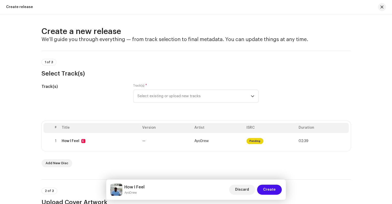
drag, startPoint x: 391, startPoint y: 126, endPoint x: 370, endPoint y: 30, distance: 98.1
click at [370, 30] on div "Create a new release We’ll guide you through everything — from track selection …" at bounding box center [196, 109] width 392 height 190
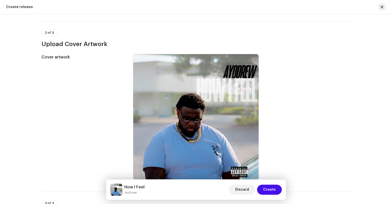
scroll to position [156, 0]
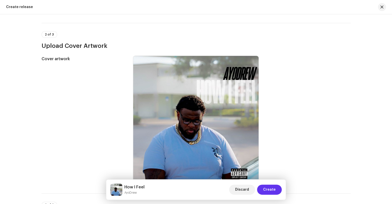
click at [271, 194] on span "Create" at bounding box center [269, 189] width 13 height 10
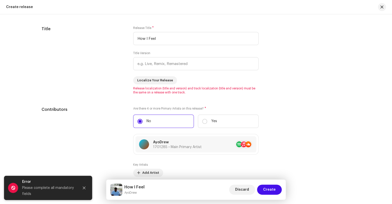
scroll to position [479, 0]
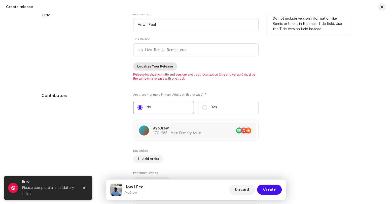
click at [151, 69] on span "Localize Your Release" at bounding box center [155, 66] width 36 height 10
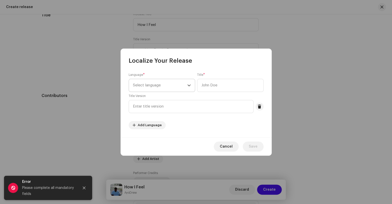
click at [159, 81] on span "Select language" at bounding box center [160, 85] width 54 height 13
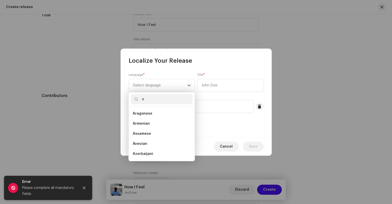
scroll to position [2, 0]
type input "en"
click at [180, 152] on li "English" at bounding box center [162, 152] width 62 height 10
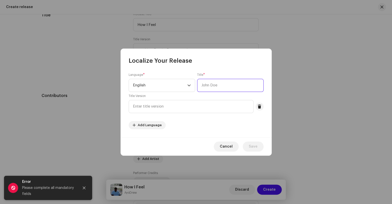
click at [223, 88] on input "text" at bounding box center [230, 85] width 66 height 13
type input "How I Feel"
click at [255, 145] on span "Save" at bounding box center [253, 146] width 9 height 10
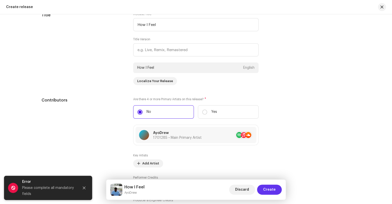
click at [267, 187] on span "Create" at bounding box center [269, 189] width 13 height 10
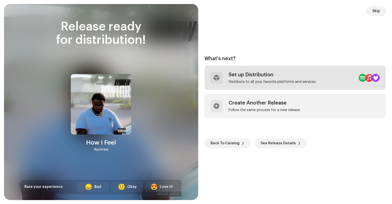
click at [264, 78] on div "Set up Distribution Distribute to all your favorite platforms and services" at bounding box center [272, 78] width 87 height 12
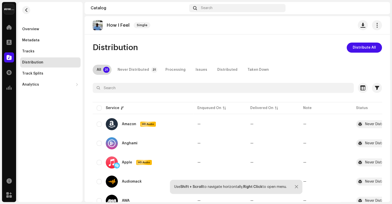
click at [101, 71] on div "All" at bounding box center [99, 70] width 5 height 10
click at [99, 110] on input "checkbox" at bounding box center [99, 107] width 5 height 5
checkbox input "true"
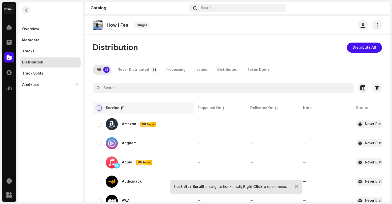
checkbox input "true"
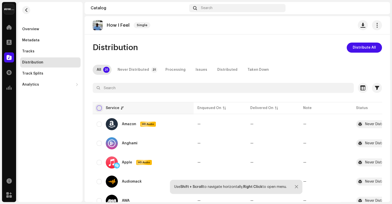
checkbox input "true"
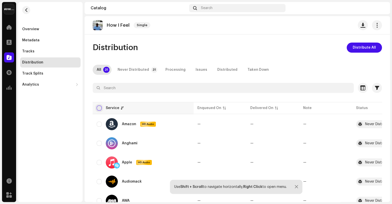
checkbox input "true"
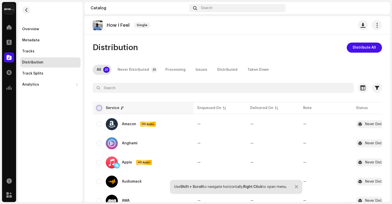
checkbox input "true"
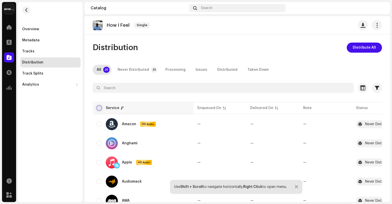
checkbox input "true"
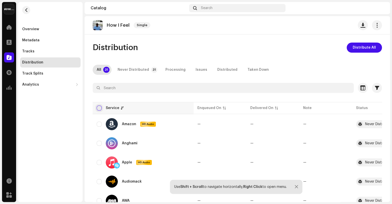
checkbox input "true"
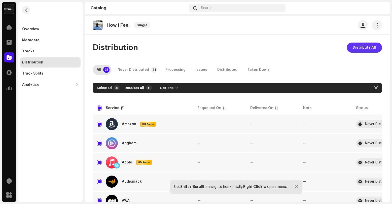
click at [368, 44] on span "Distribute All" at bounding box center [364, 48] width 23 height 10
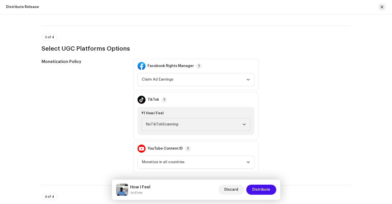
scroll to position [552, 0]
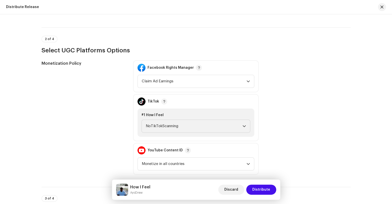
drag, startPoint x: 388, startPoint y: 41, endPoint x: 382, endPoint y: 144, distance: 103.1
click at [382, 144] on div "Distribute Release Complete the following to distribute your release to selecte…" at bounding box center [196, 109] width 392 height 190
click at [246, 82] on div "dropdown trigger" at bounding box center [248, 81] width 4 height 13
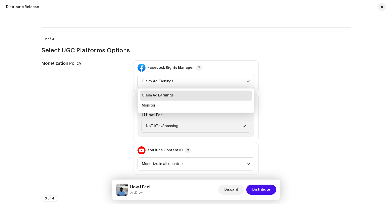
click at [305, 60] on div "Monetization Policy Facebook Rights Manager Claim Ad Earnings Claim Ad Earnings…" at bounding box center [196, 117] width 309 height 114
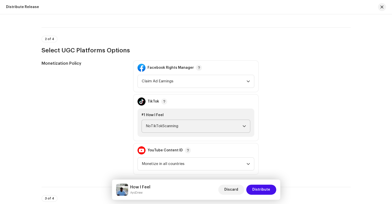
click at [242, 127] on icon "dropdown trigger" at bounding box center [244, 126] width 4 height 4
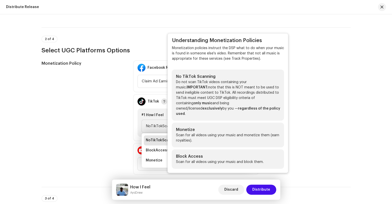
click at [163, 99] on span "button" at bounding box center [164, 101] width 3 height 4
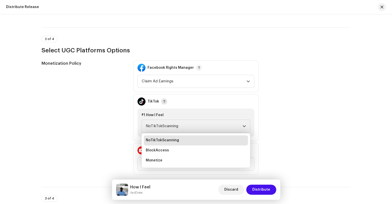
click at [163, 99] on span "button" at bounding box center [164, 101] width 3 height 4
click at [154, 159] on span "Monetize" at bounding box center [154, 160] width 17 height 5
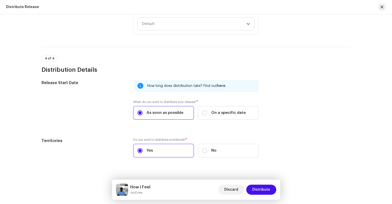
scroll to position [781, 0]
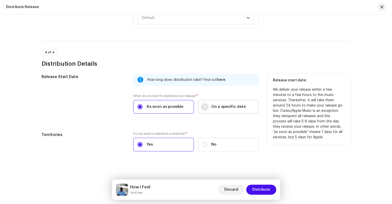
click at [202, 106] on input "On a specific date" at bounding box center [204, 106] width 5 height 5
radio input "true"
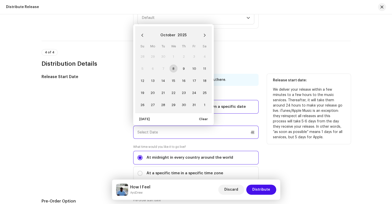
click at [217, 132] on input "text" at bounding box center [195, 132] width 125 height 13
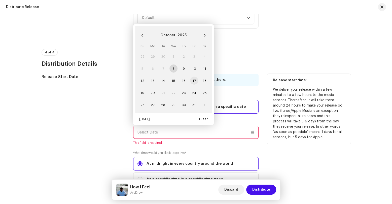
click at [191, 79] on span "17" at bounding box center [194, 81] width 8 height 8
type input "10/17/2025"
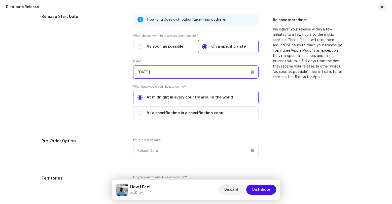
scroll to position [885, 0]
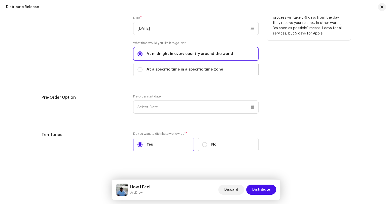
click at [140, 67] on div "At a specific time in a specific time zone" at bounding box center [180, 70] width 86 height 6
click at [140, 67] on input "At a specific time in a specific time zone" at bounding box center [139, 69] width 5 height 5
radio input "true"
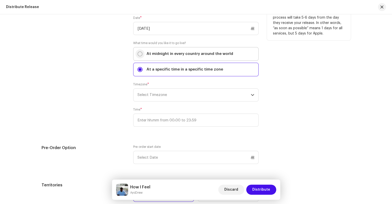
click at [137, 53] on input "At midnight in every country around the world" at bounding box center [139, 53] width 5 height 5
radio input "true"
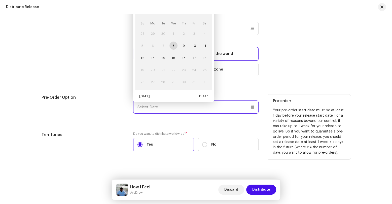
click at [190, 105] on input "text" at bounding box center [195, 106] width 125 height 13
click at [195, 45] on span "10" at bounding box center [194, 46] width 8 height 8
type input "10/10/2025"
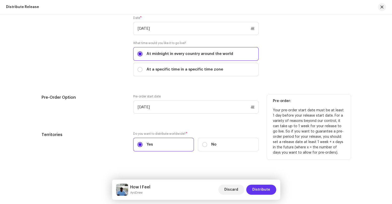
click at [262, 191] on span "Distribute" at bounding box center [261, 189] width 18 height 10
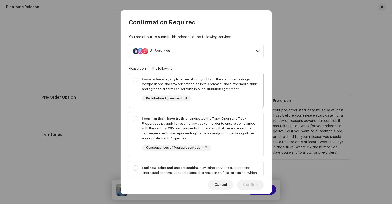
click at [135, 81] on div "I own or have legally licensed all copyrights to the sound recordings, composit…" at bounding box center [196, 89] width 134 height 33
checkbox input "true"
click at [135, 118] on div "I confirm that I have truthfully indicated the Track Origin and Track Propertie…" at bounding box center [196, 133] width 134 height 43
checkbox input "true"
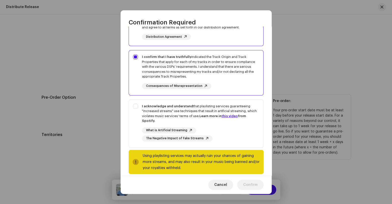
scroll to position [67, 0]
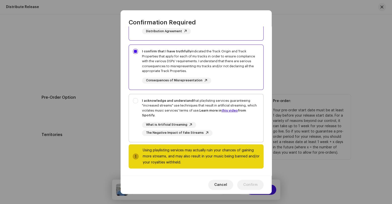
click at [136, 101] on div "I acknowledge and understand that playlisting services guaranteeing "increased …" at bounding box center [196, 117] width 134 height 46
checkbox input "true"
click at [244, 184] on span "Confirm" at bounding box center [250, 185] width 14 height 10
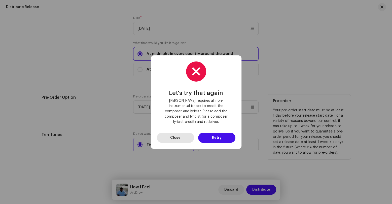
click at [182, 135] on button "Close" at bounding box center [175, 138] width 37 height 10
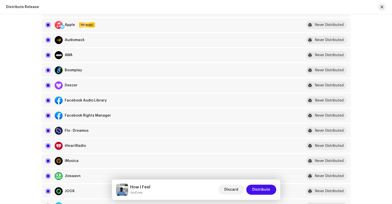
scroll to position [113, 0]
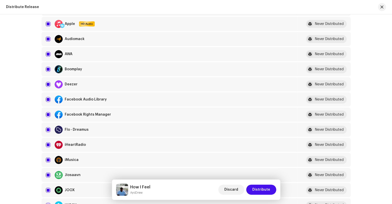
drag, startPoint x: 391, startPoint y: 171, endPoint x: 386, endPoint y: 41, distance: 129.7
click at [46, 83] on input "checkbox" at bounding box center [48, 84] width 5 height 5
checkbox input "false"
click at [270, 191] on button "Distribute" at bounding box center [261, 189] width 30 height 10
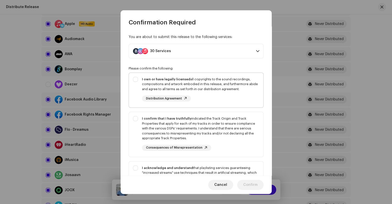
click at [136, 81] on div "I own or have legally licensed all copyrights to the sound recordings, composit…" at bounding box center [196, 89] width 134 height 33
checkbox input "true"
drag, startPoint x: 137, startPoint y: 118, endPoint x: 135, endPoint y: 164, distance: 46.1
click at [135, 164] on p-selectbutton "I own or have legally licensed all copyrights to the sound recordings, composit…" at bounding box center [196, 140] width 135 height 137
click at [135, 164] on div "I acknowledge and understand that playlisting services guaranteeing "increased …" at bounding box center [196, 184] width 134 height 46
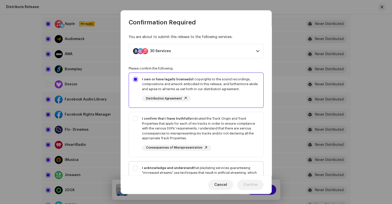
checkbox input "true"
click at [136, 120] on div "I confirm that I have truthfully indicated the Track Origin and Track Propertie…" at bounding box center [196, 133] width 134 height 43
checkbox input "true"
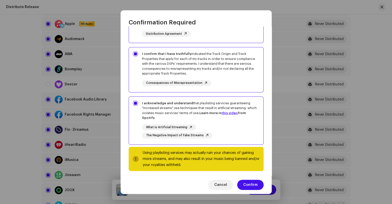
scroll to position [67, 0]
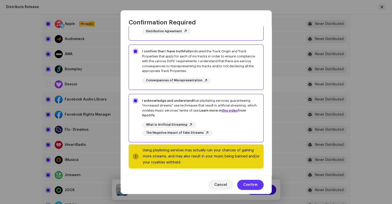
click at [255, 184] on span "Confirm" at bounding box center [250, 185] width 14 height 10
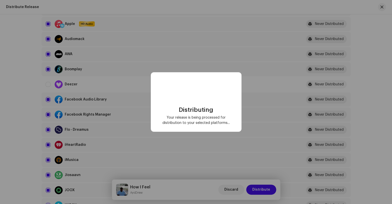
checkbox input "false"
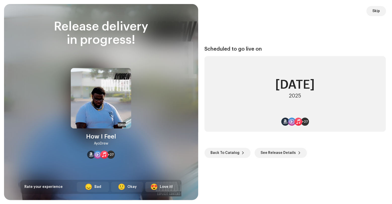
click at [157, 184] on div "😍" at bounding box center [154, 187] width 8 height 6
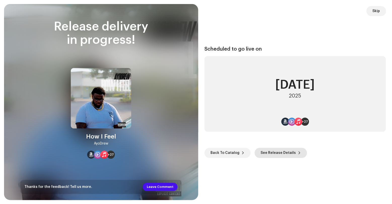
click at [281, 153] on span "See Release Details" at bounding box center [277, 153] width 35 height 10
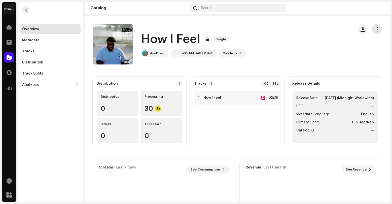
click at [374, 31] on span "button" at bounding box center [376, 29] width 5 height 4
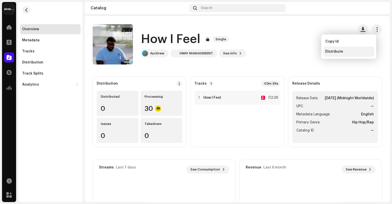
click at [329, 51] on span "Distribute" at bounding box center [334, 52] width 18 height 4
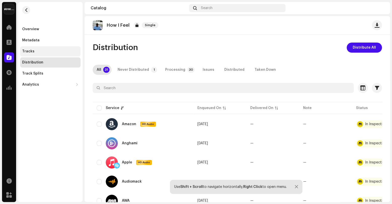
click at [26, 52] on div "Tracks" at bounding box center [28, 51] width 12 height 4
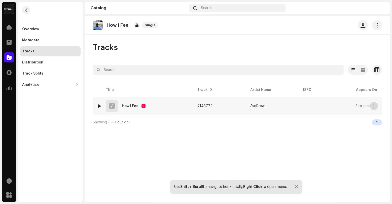
click at [371, 105] on button "button" at bounding box center [374, 106] width 8 height 8
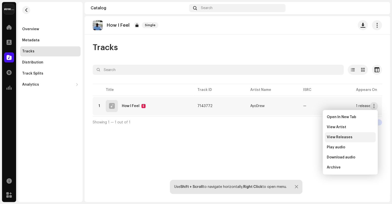
click at [344, 136] on span "View Releases" at bounding box center [340, 137] width 26 height 4
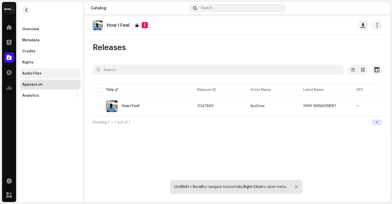
click at [39, 76] on div "Audio Files" at bounding box center [50, 73] width 60 height 10
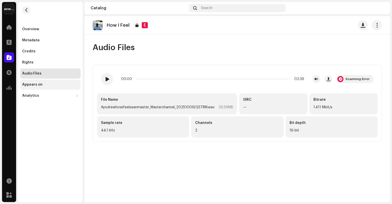
click at [37, 85] on div "Appears on" at bounding box center [32, 85] width 20 height 4
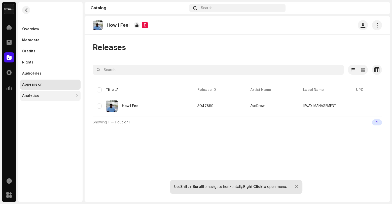
click at [34, 96] on div "Analytics" at bounding box center [30, 96] width 17 height 4
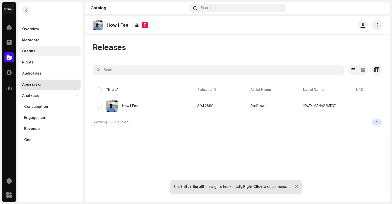
click at [39, 49] on div "Credits" at bounding box center [50, 51] width 60 height 10
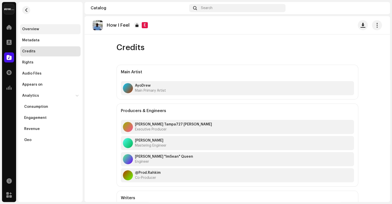
click at [38, 29] on div "Overview" at bounding box center [30, 29] width 17 height 4
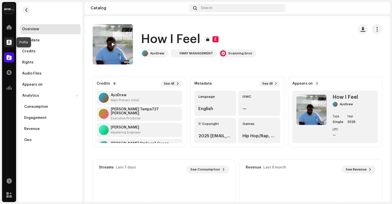
click at [9, 43] on span at bounding box center [9, 42] width 5 height 4
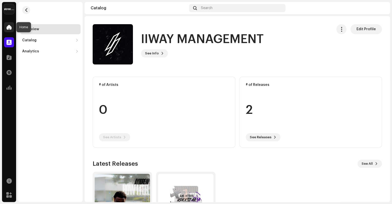
click at [8, 25] on span at bounding box center [9, 27] width 5 height 4
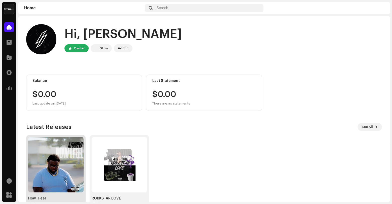
click at [65, 160] on img at bounding box center [55, 164] width 55 height 55
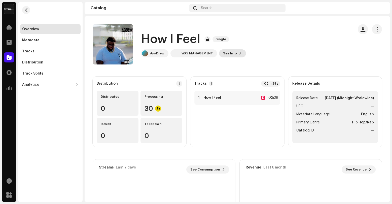
click at [229, 56] on span "See Info" at bounding box center [230, 53] width 14 height 10
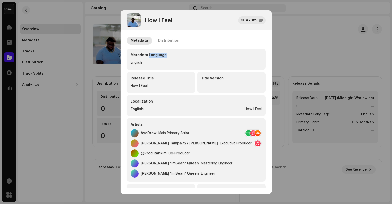
click at [229, 56] on div "Metadata Language" at bounding box center [196, 55] width 131 height 5
click at [171, 41] on div "Distribution" at bounding box center [168, 40] width 21 height 8
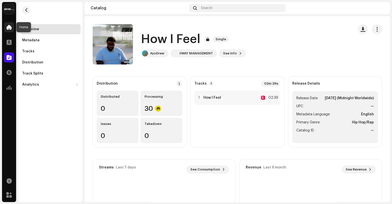
click at [10, 29] on span at bounding box center [9, 27] width 5 height 4
